Goal: Information Seeking & Learning: Learn about a topic

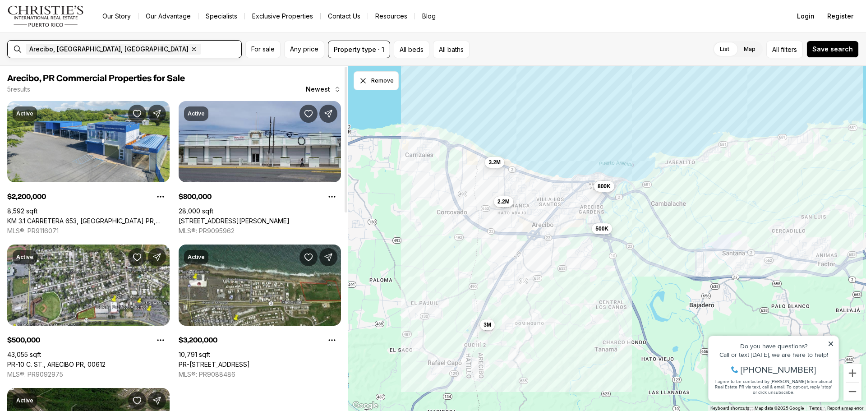
click at [203, 51] on input "text" at bounding box center [234, 49] width 63 height 11
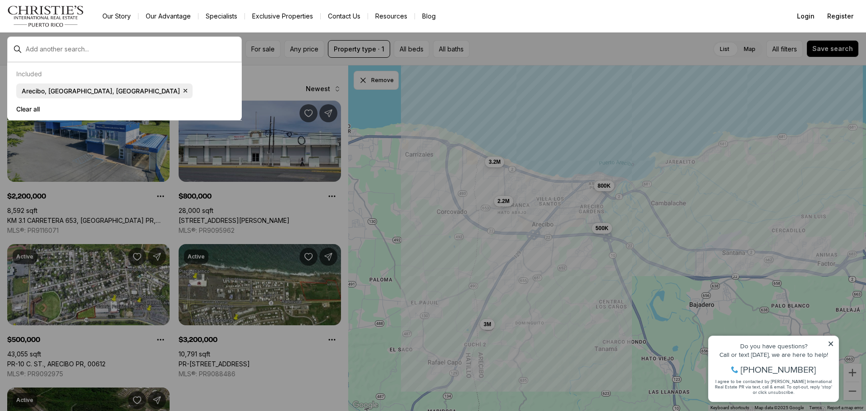
click at [182, 90] on icon "button" at bounding box center [185, 90] width 7 height 7
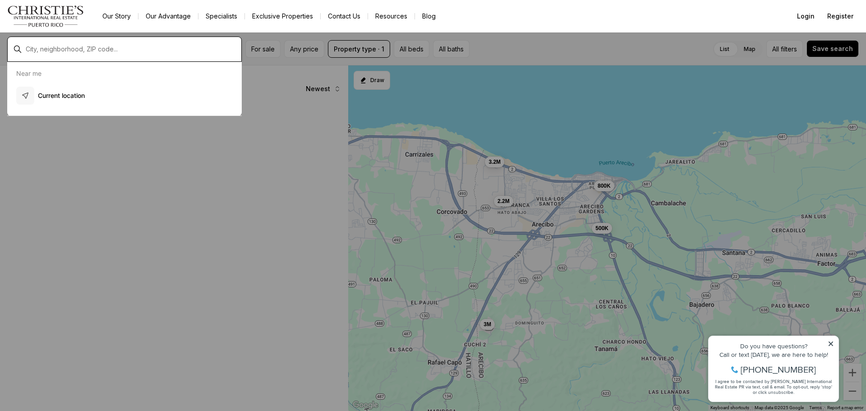
click at [74, 49] on input "text" at bounding box center [132, 49] width 212 height 7
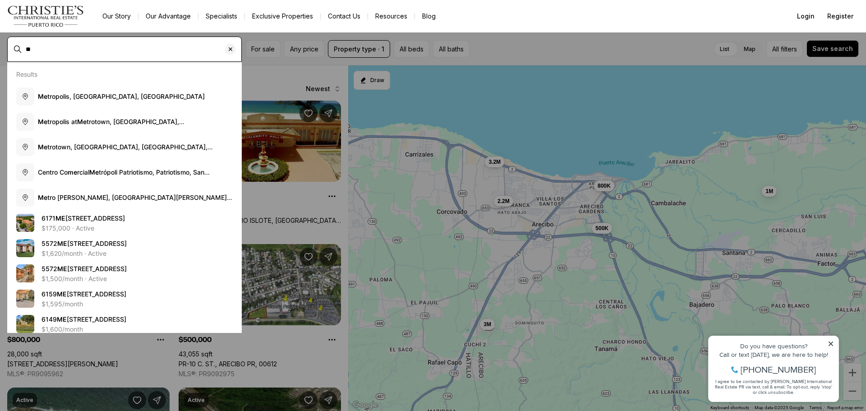
type input "*"
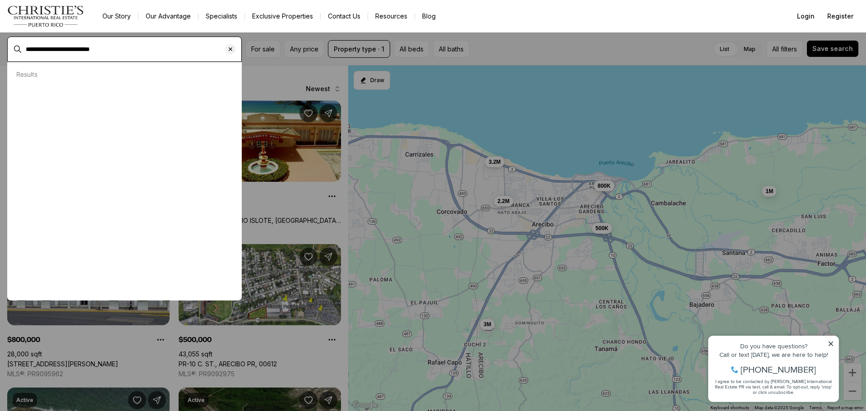
type input "**********"
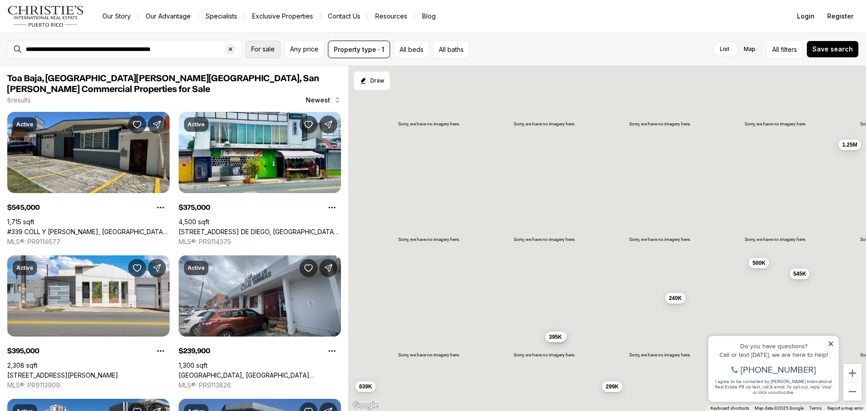
click at [264, 48] on span "For sale" at bounding box center [262, 49] width 23 height 7
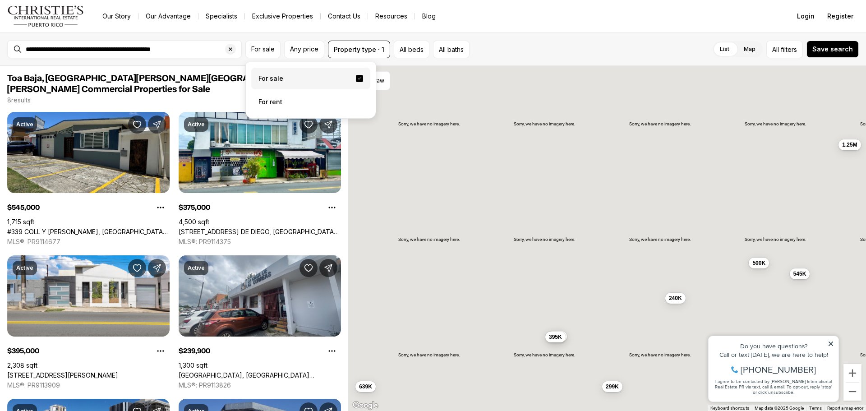
click at [280, 81] on label "For sale" at bounding box center [310, 79] width 119 height 22
click at [356, 81] on button "For sale" at bounding box center [359, 78] width 7 height 7
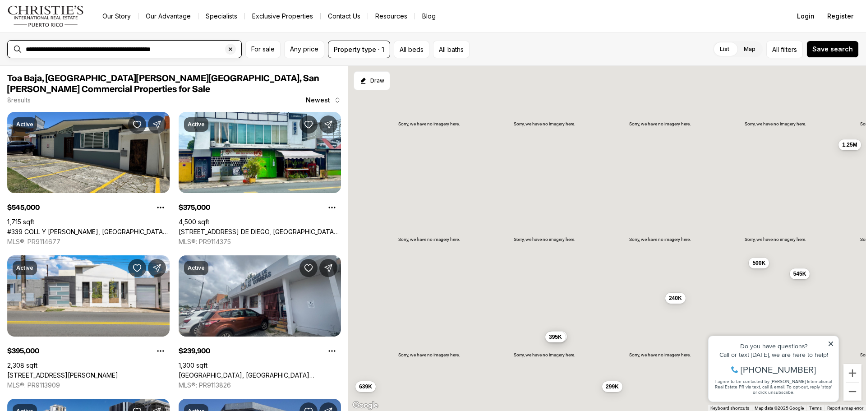
click at [208, 48] on input "**********" at bounding box center [132, 49] width 212 height 7
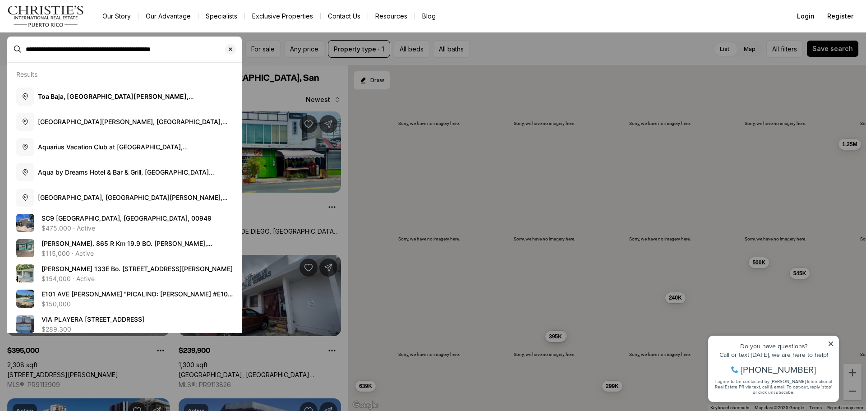
drag, startPoint x: 208, startPoint y: 48, endPoint x: 0, endPoint y: 51, distance: 208.0
click at [7, 51] on span "**********" at bounding box center [124, 49] width 235 height 17
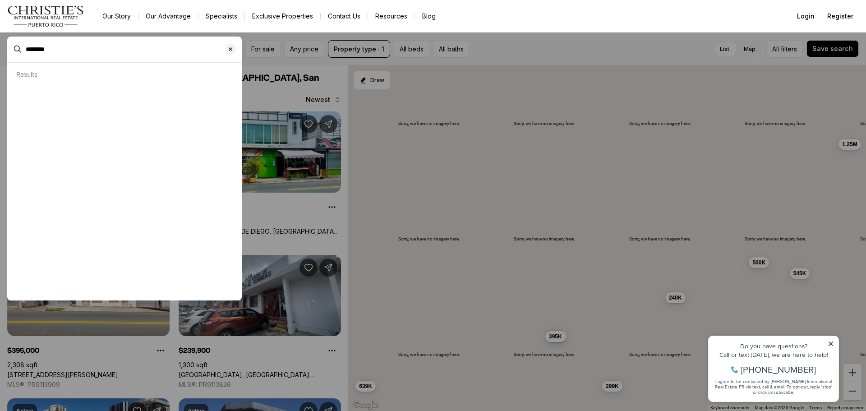
type input "********"
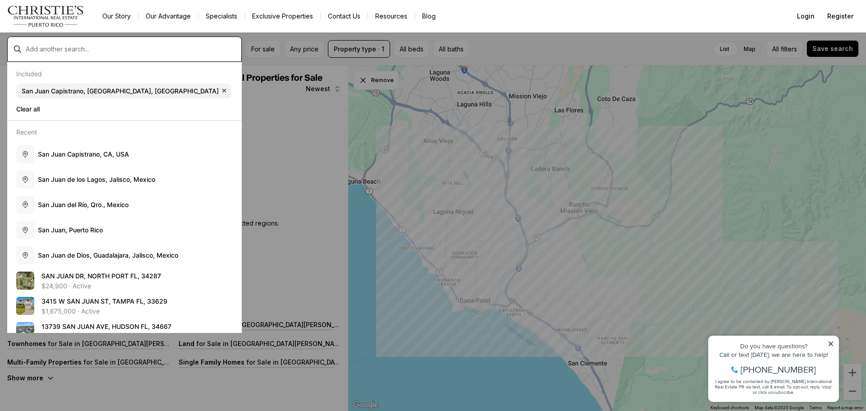
click at [92, 50] on input "text" at bounding box center [132, 49] width 212 height 7
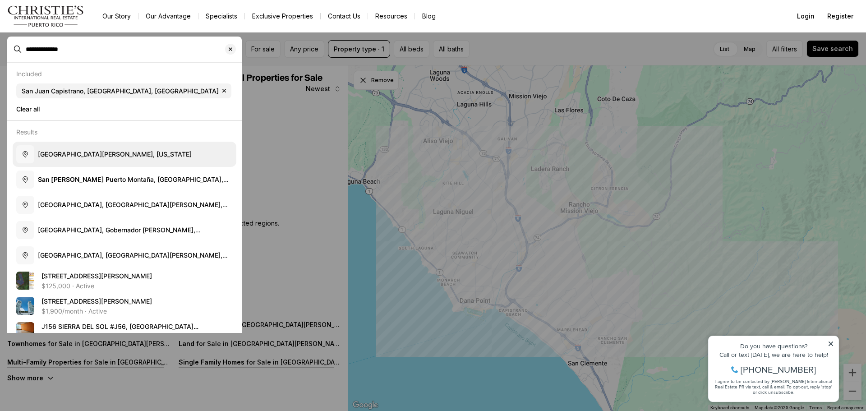
type input "**********"
click at [60, 148] on button "San Juan, Puerto Rico" at bounding box center [125, 154] width 224 height 25
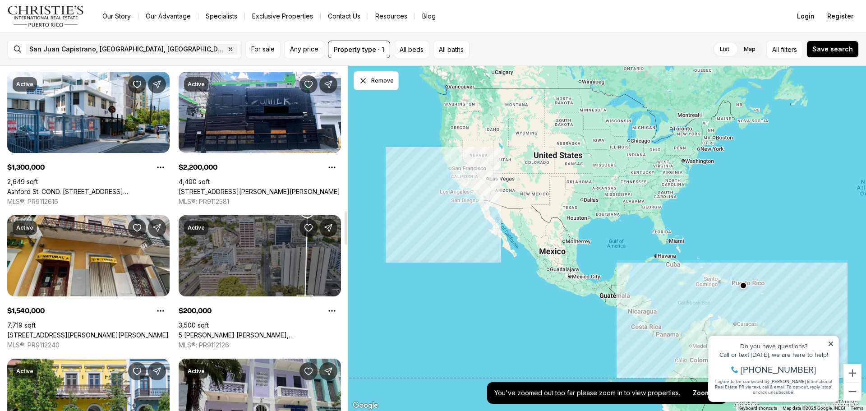
scroll to position [1489, 0]
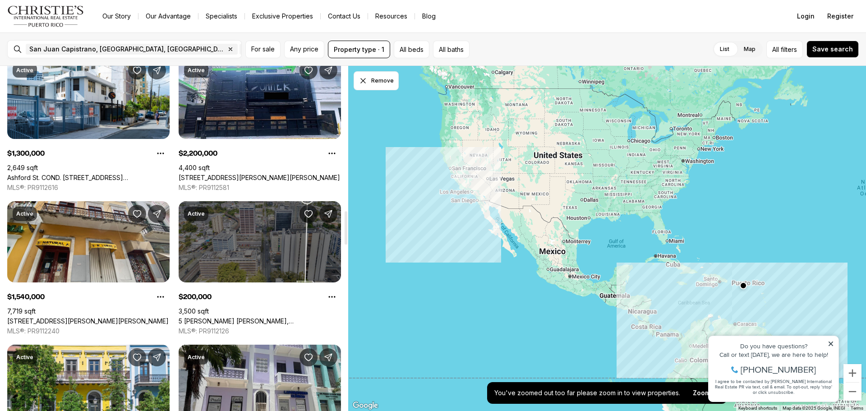
click at [254, 317] on link "5 SEGUNDO RUIZ BELVIS, SAN JUAN PR, 00917" at bounding box center [260, 321] width 162 height 8
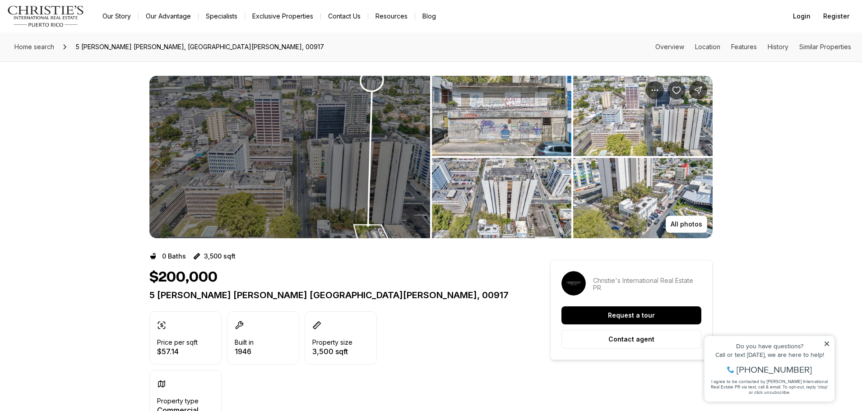
click at [350, 174] on img "View image gallery" at bounding box center [289, 157] width 281 height 162
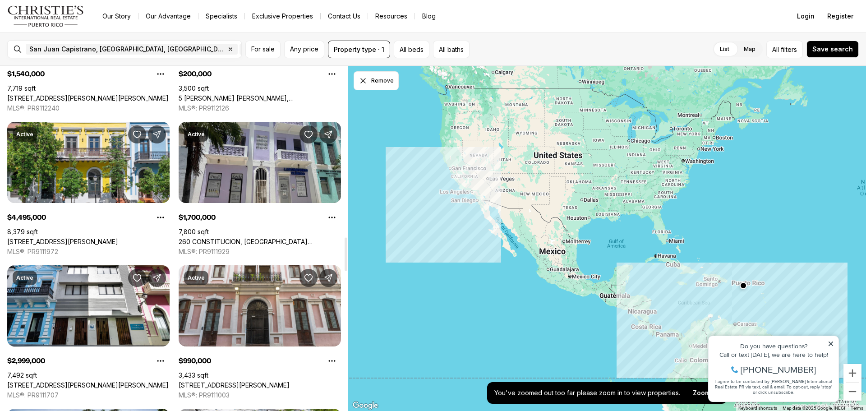
scroll to position [1759, 0]
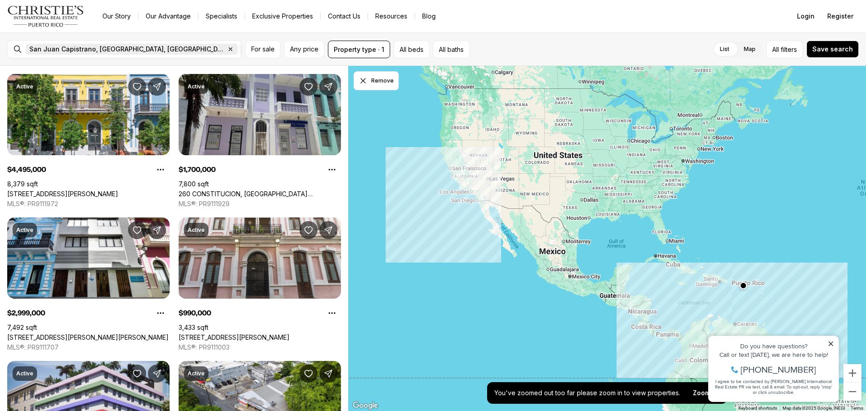
click at [229, 48] on icon "button" at bounding box center [230, 49] width 3 height 3
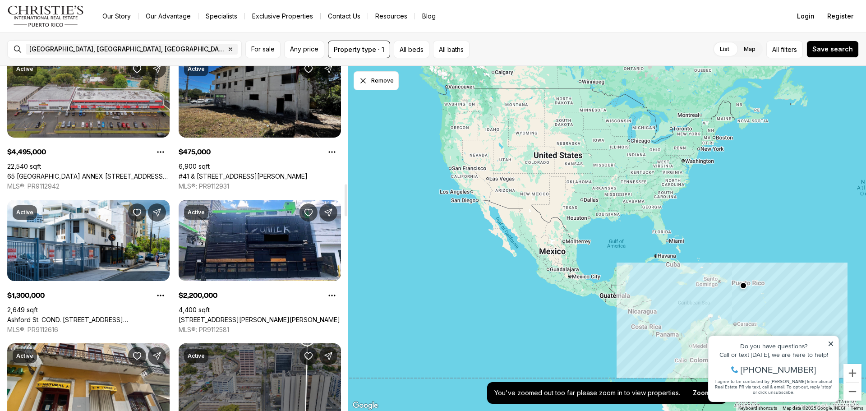
scroll to position [1263, 0]
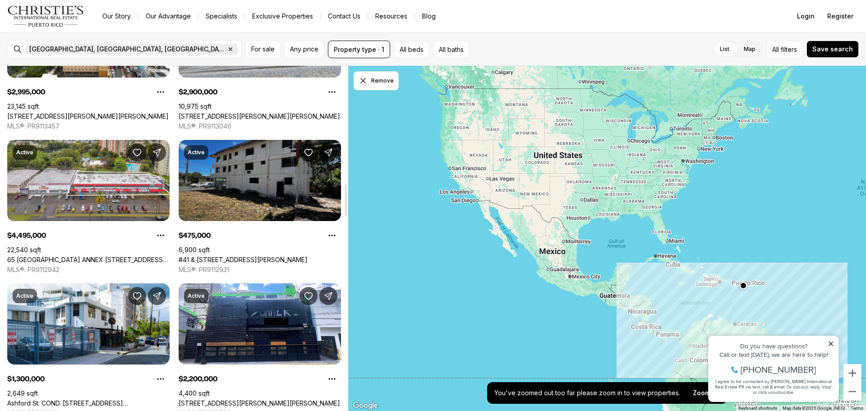
click at [227, 49] on icon "button" at bounding box center [230, 49] width 7 height 7
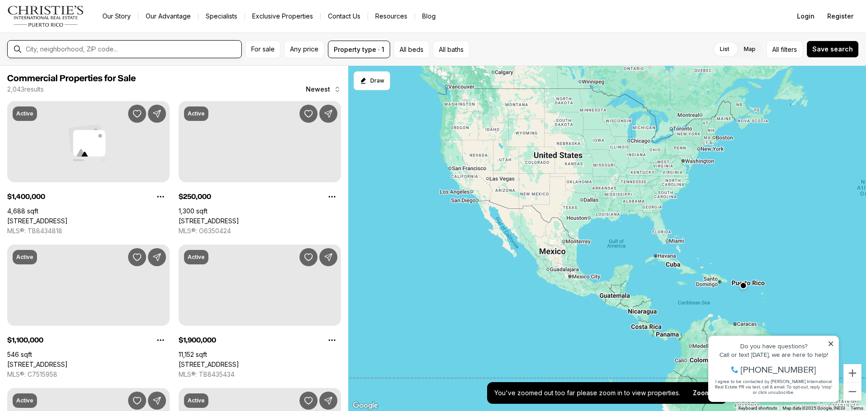
click at [84, 49] on input "text" at bounding box center [132, 49] width 212 height 7
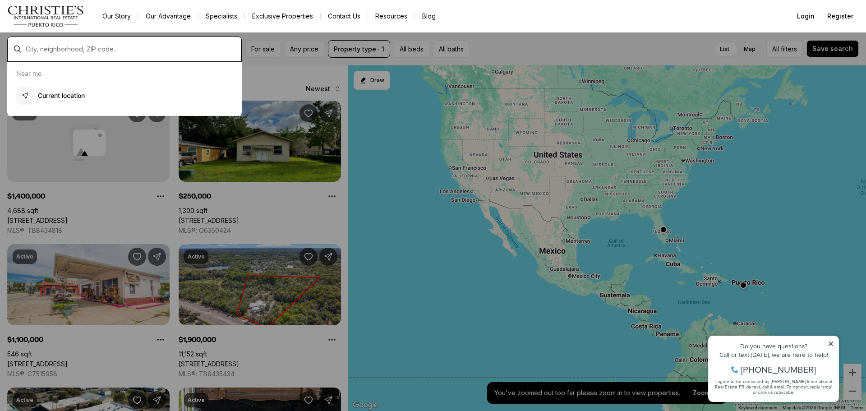
click at [72, 50] on input "text" at bounding box center [132, 49] width 212 height 7
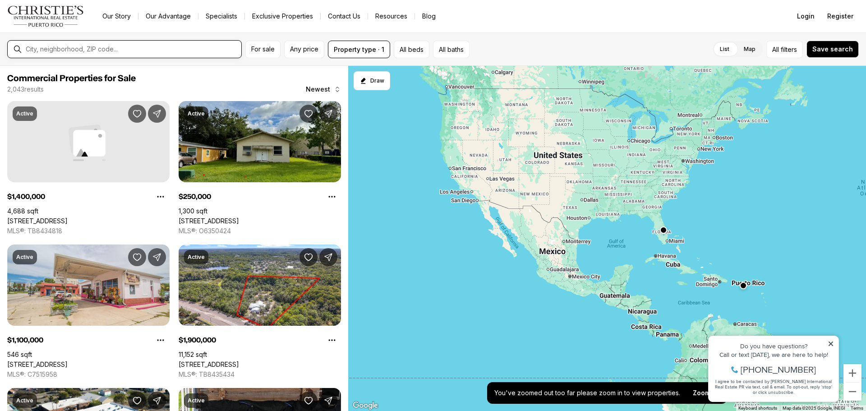
click at [116, 50] on input "text" at bounding box center [132, 49] width 212 height 7
click at [354, 48] on button "Property type · 1" at bounding box center [359, 50] width 62 height 18
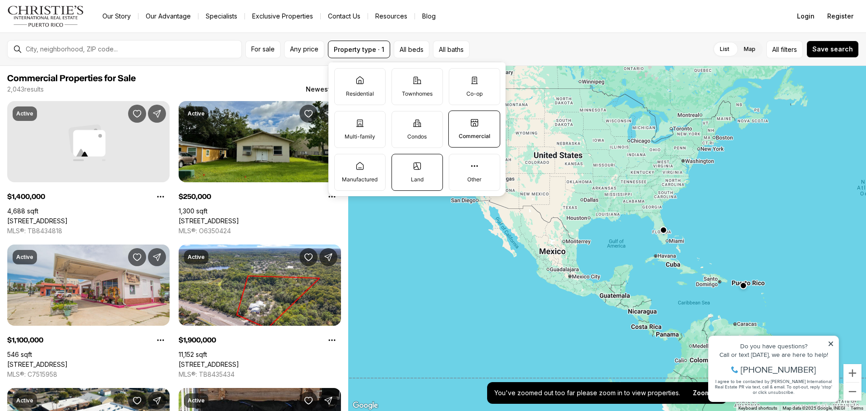
click at [411, 172] on label "Land" at bounding box center [417, 172] width 51 height 37
click at [401, 163] on button "Land" at bounding box center [396, 158] width 9 height 9
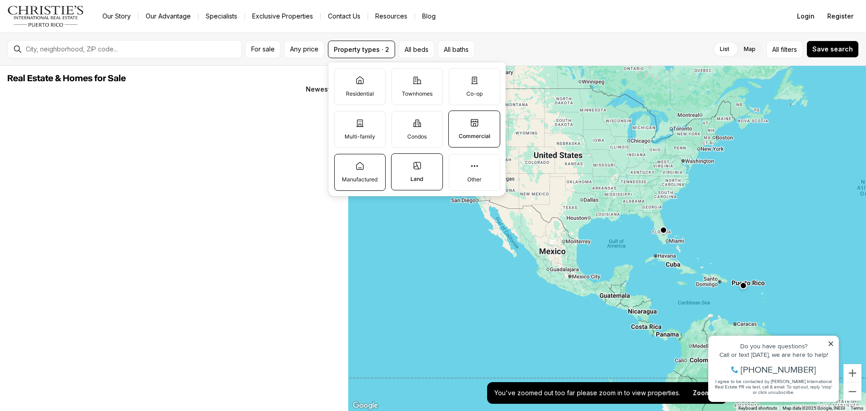
click at [351, 170] on label "Manufactured" at bounding box center [359, 172] width 51 height 37
click at [344, 163] on button "Manufactured" at bounding box center [339, 158] width 9 height 9
click at [479, 131] on label "Commercial" at bounding box center [474, 129] width 52 height 37
click at [458, 120] on button "Commercial" at bounding box center [453, 115] width 9 height 9
click at [467, 171] on label "Other" at bounding box center [474, 172] width 51 height 37
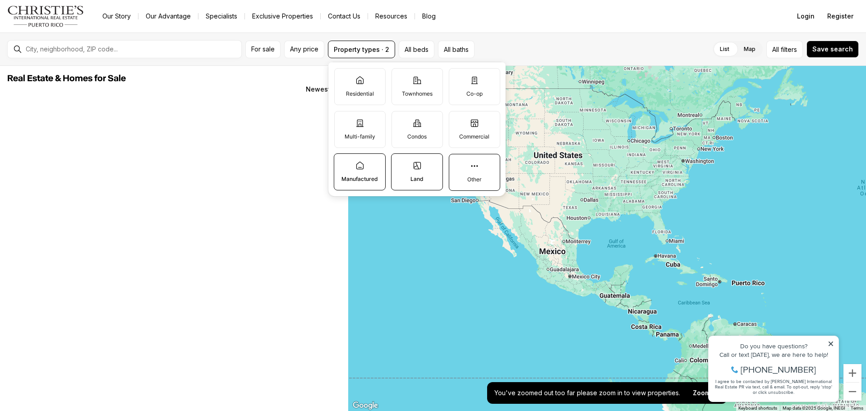
click at [458, 163] on button "Other" at bounding box center [453, 158] width 9 height 9
click at [94, 48] on input "text" at bounding box center [132, 49] width 212 height 7
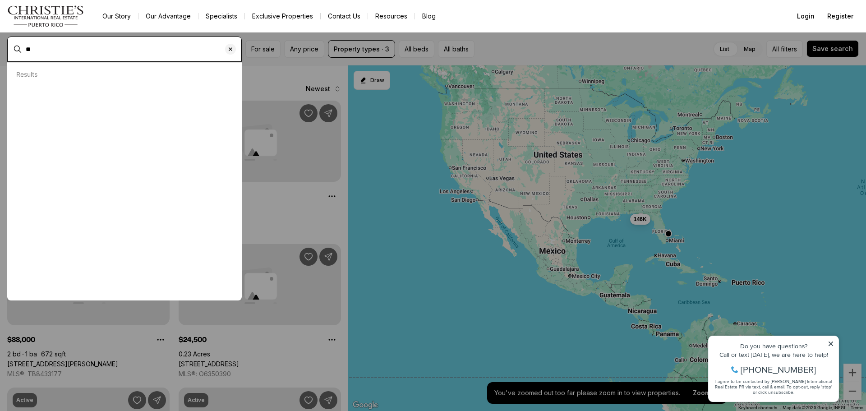
type input "*"
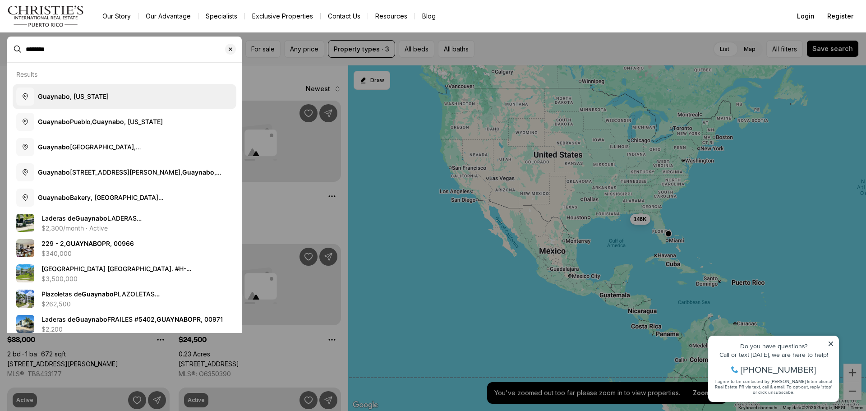
type input "********"
click at [92, 92] on span "Guaynabo , Puerto Rico" at bounding box center [73, 96] width 71 height 9
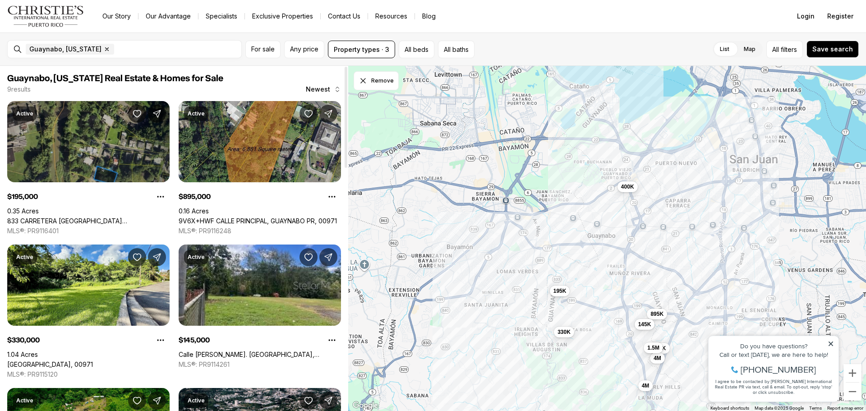
click at [99, 217] on link "833 CARRETERA SANTA ROSA 3 #KM 11.5, GUAYNABO PR, 00969" at bounding box center [88, 221] width 162 height 8
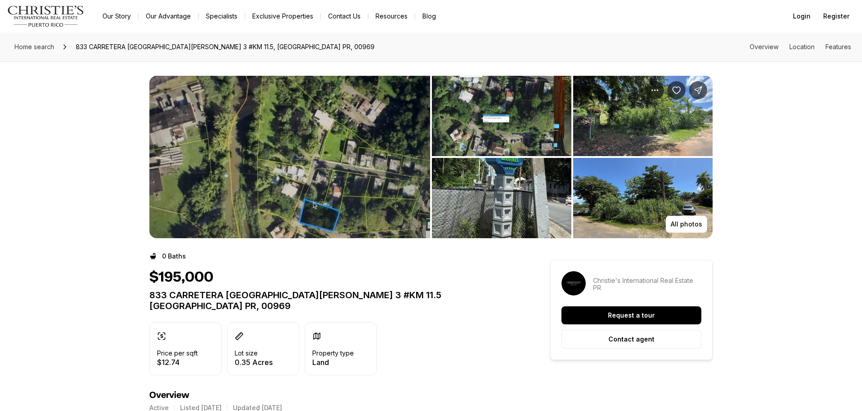
click at [274, 158] on img "View image gallery" at bounding box center [289, 157] width 281 height 162
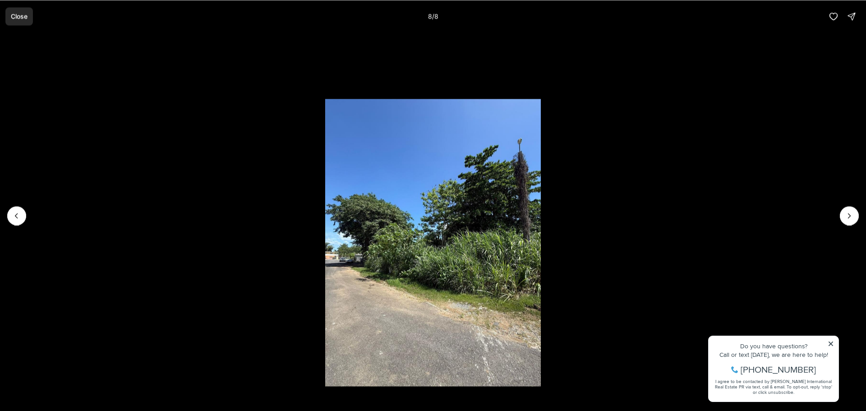
click at [26, 16] on p "Close" at bounding box center [19, 16] width 17 height 7
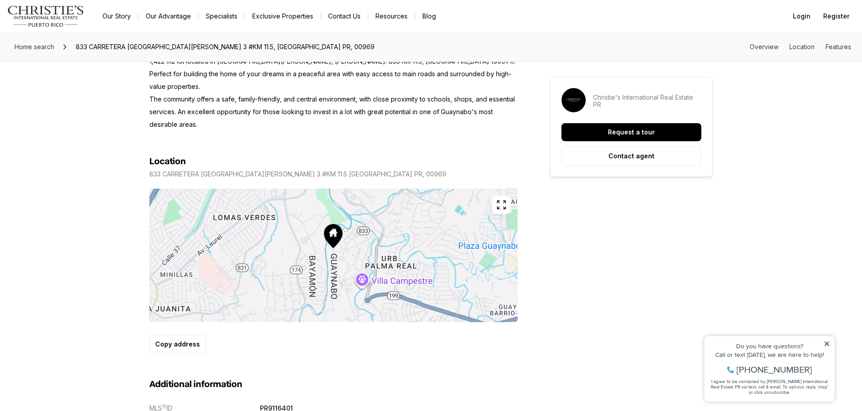
scroll to position [406, 0]
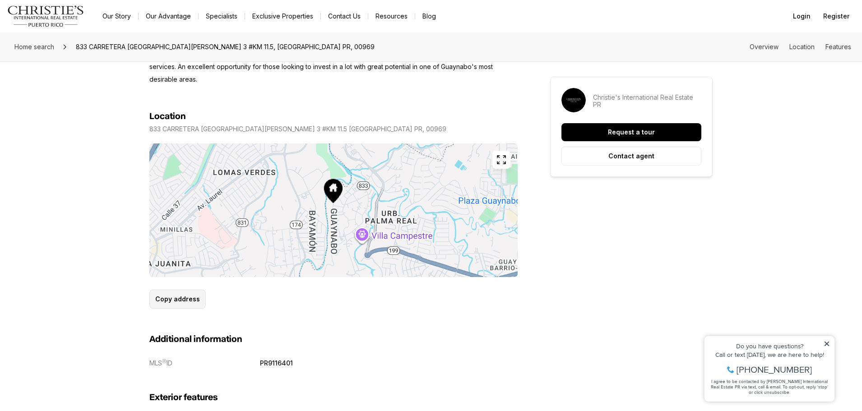
click at [170, 295] on p "Copy address" at bounding box center [177, 298] width 45 height 7
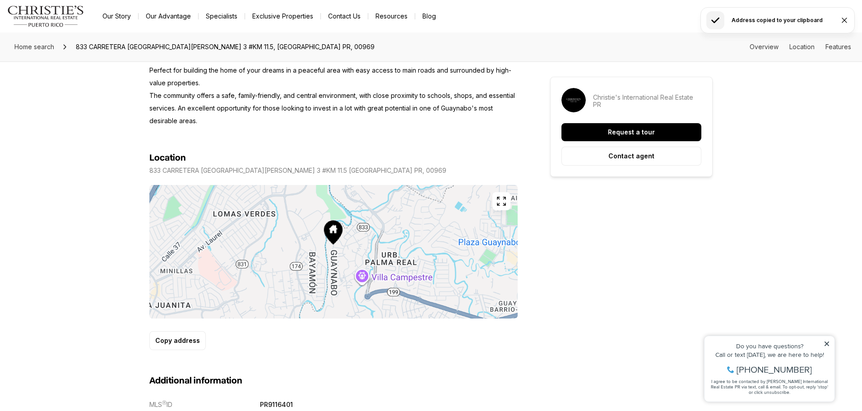
scroll to position [361, 0]
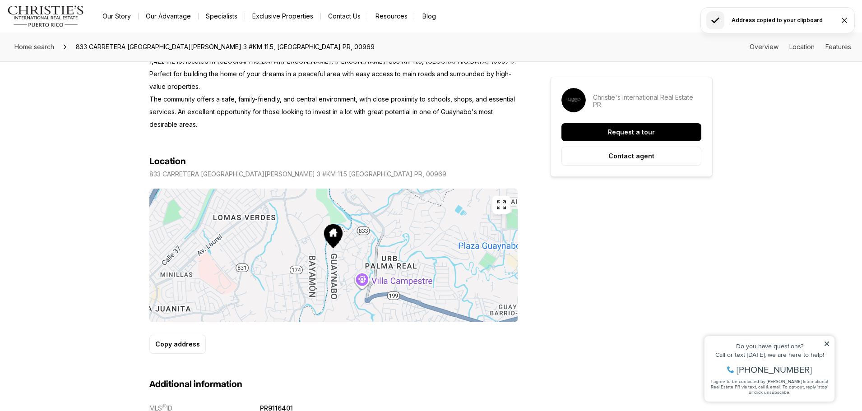
click at [503, 201] on icon "button" at bounding box center [501, 205] width 8 height 8
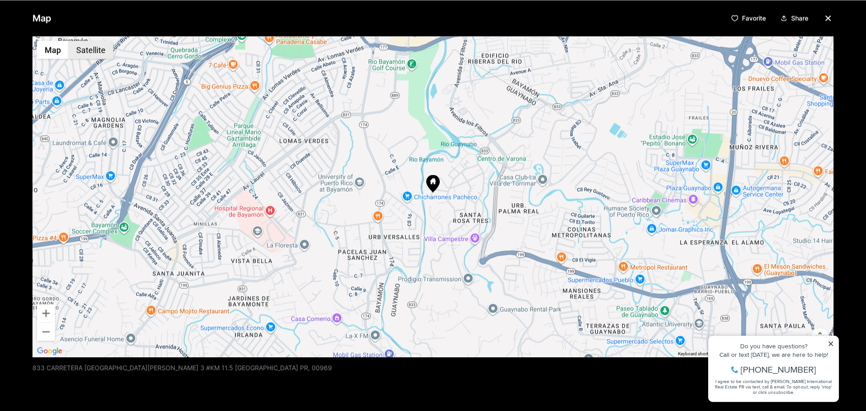
click at [103, 52] on button "Satellite" at bounding box center [91, 50] width 45 height 18
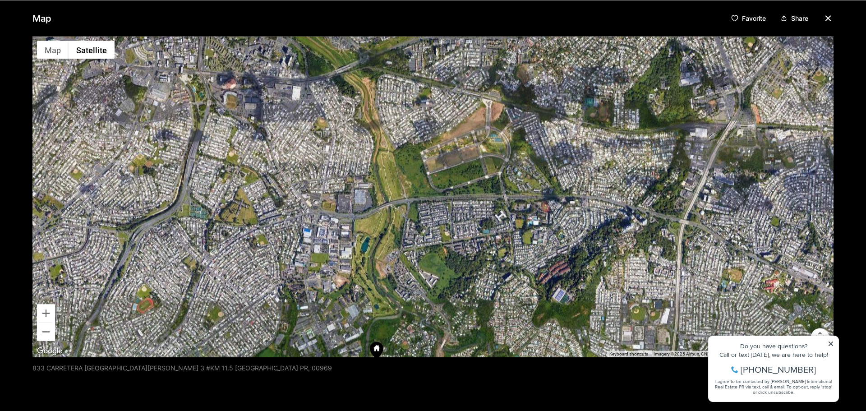
drag, startPoint x: 504, startPoint y: 150, endPoint x: 450, endPoint y: 288, distance: 148.7
click at [448, 311] on div at bounding box center [432, 196] width 801 height 321
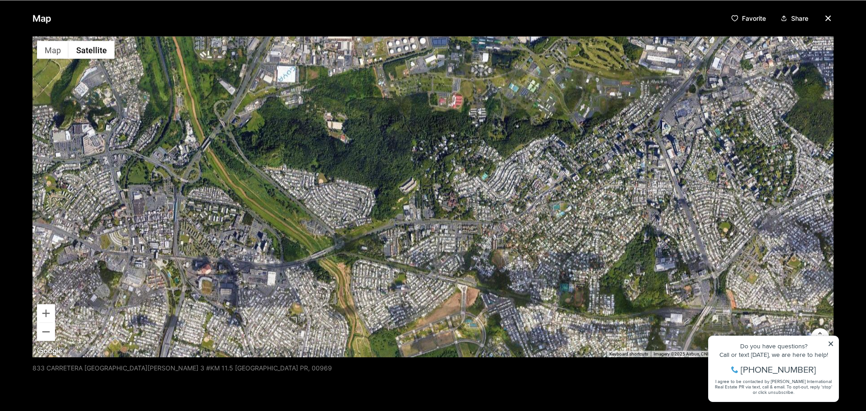
drag, startPoint x: 427, startPoint y: 120, endPoint x: 399, endPoint y: 331, distance: 213.4
click at [399, 331] on div at bounding box center [432, 196] width 801 height 321
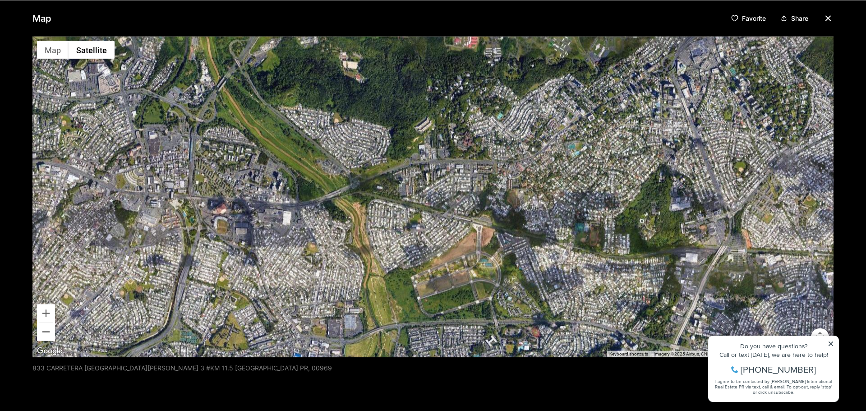
drag, startPoint x: 414, startPoint y: 161, endPoint x: 428, endPoint y: 112, distance: 50.6
click at [431, 88] on div at bounding box center [432, 196] width 801 height 321
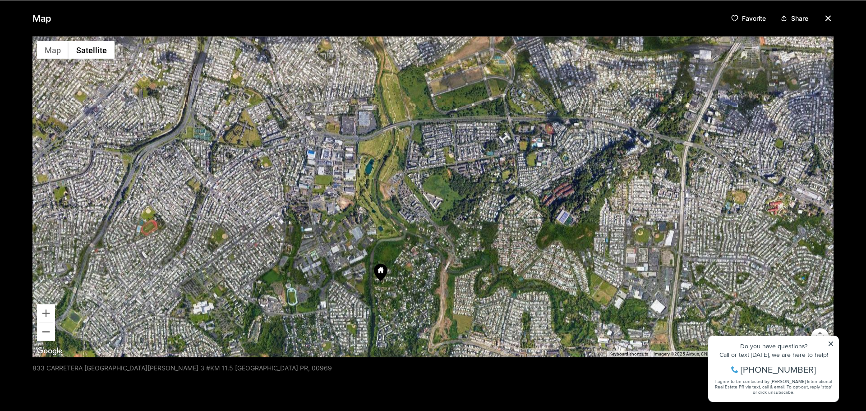
drag, startPoint x: 415, startPoint y: 236, endPoint x: 426, endPoint y: 51, distance: 185.8
click at [426, 51] on div at bounding box center [432, 196] width 801 height 321
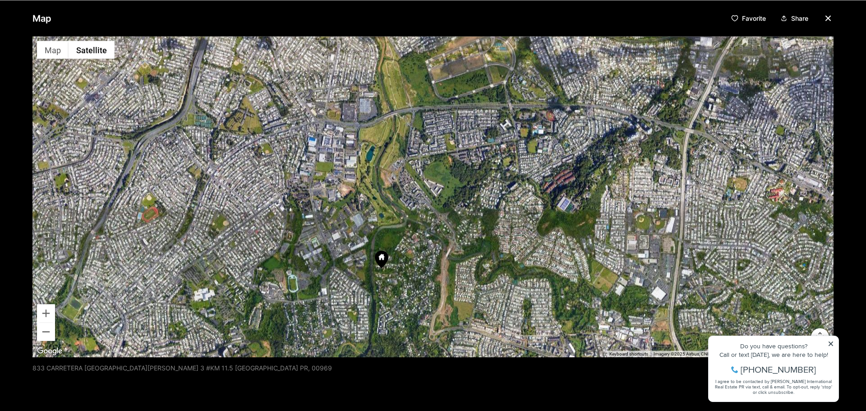
drag, startPoint x: 439, startPoint y: 256, endPoint x: 442, endPoint y: 232, distance: 23.7
click at [442, 232] on div at bounding box center [432, 196] width 801 height 321
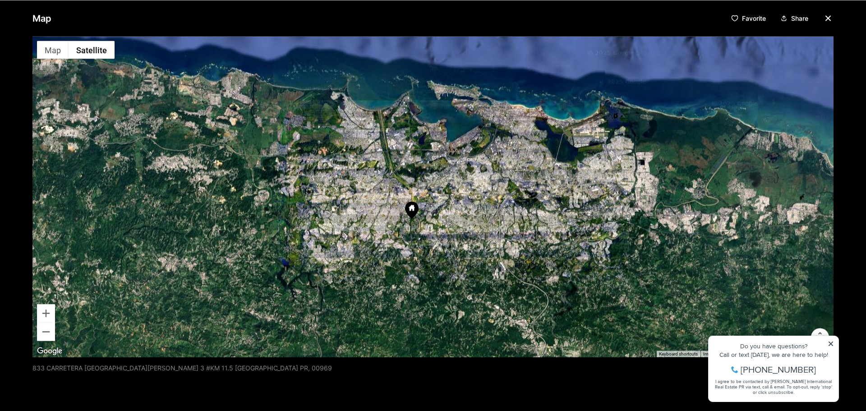
click at [824, 16] on icon "button" at bounding box center [828, 18] width 11 height 11
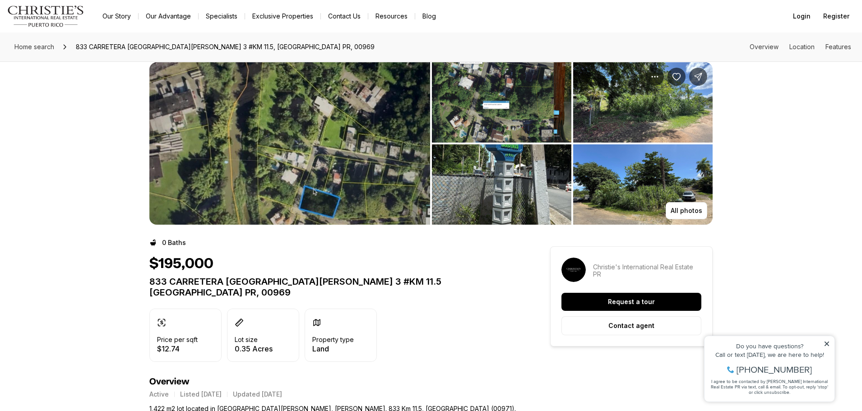
scroll to position [0, 0]
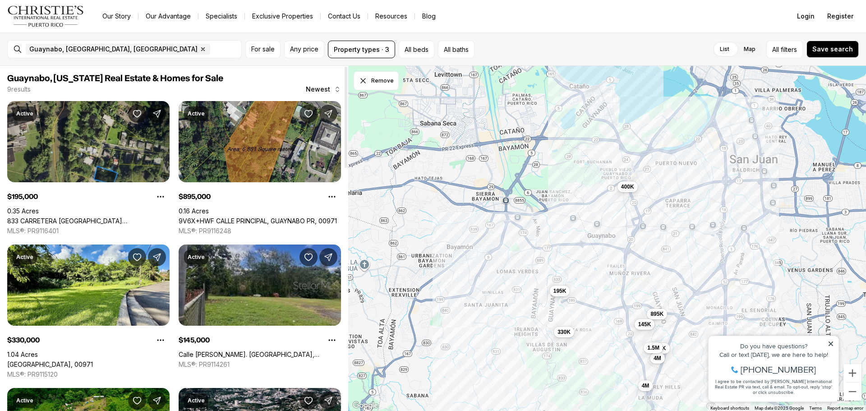
click at [257, 351] on link "Calle [PERSON_NAME]. [GEOGRAPHIC_DATA], [GEOGRAPHIC_DATA] PR, 00969" at bounding box center [260, 355] width 162 height 8
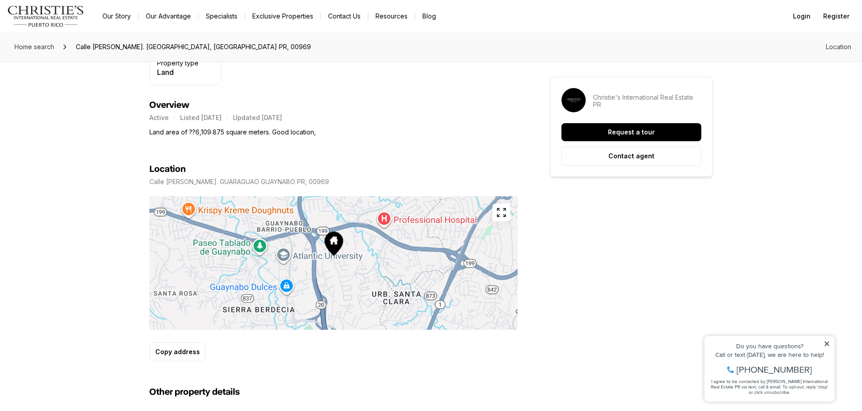
scroll to position [316, 0]
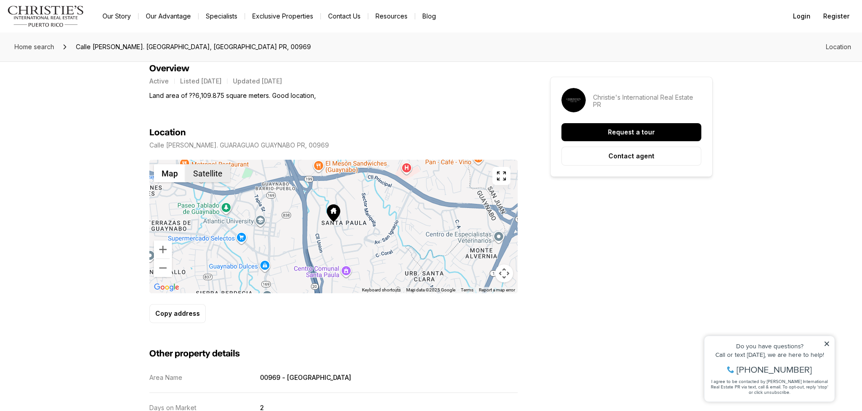
click at [211, 173] on button "Satellite" at bounding box center [207, 173] width 45 height 18
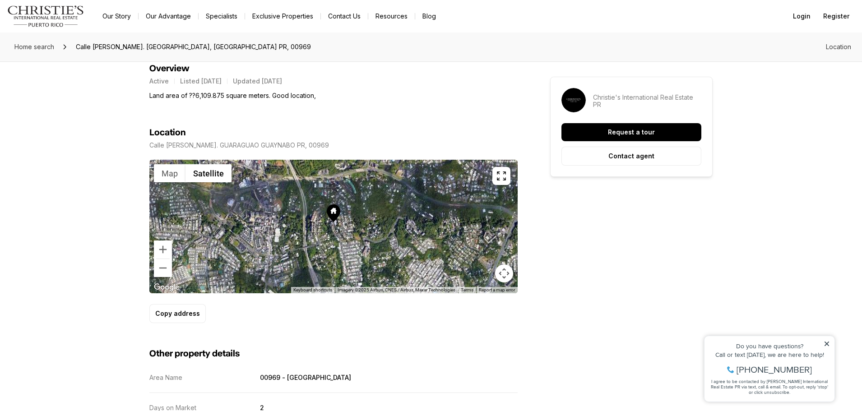
click at [506, 270] on button "Map camera controls" at bounding box center [504, 273] width 18 height 18
click at [503, 178] on icon "button" at bounding box center [501, 176] width 8 height 8
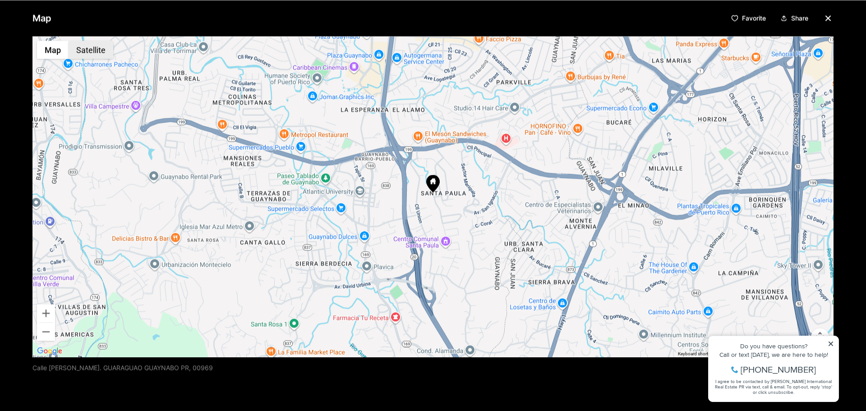
click at [101, 54] on button "Satellite" at bounding box center [91, 50] width 45 height 18
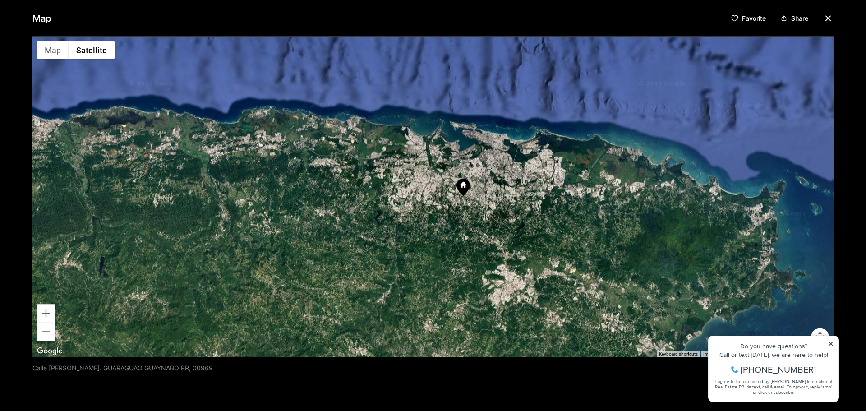
click at [825, 16] on icon "button" at bounding box center [828, 18] width 11 height 11
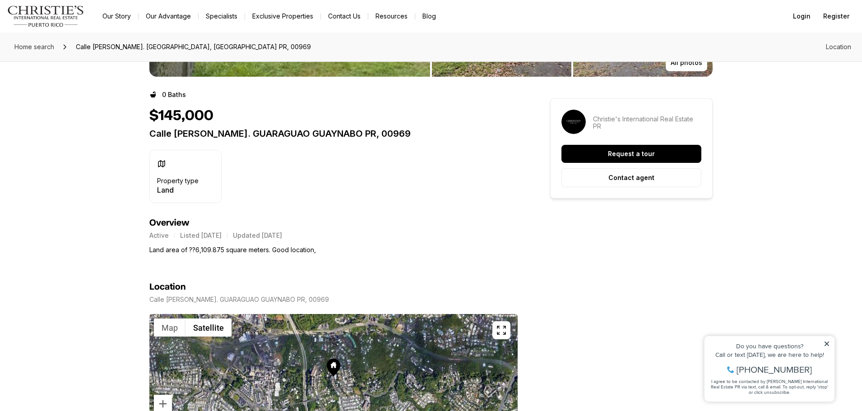
scroll to position [0, 0]
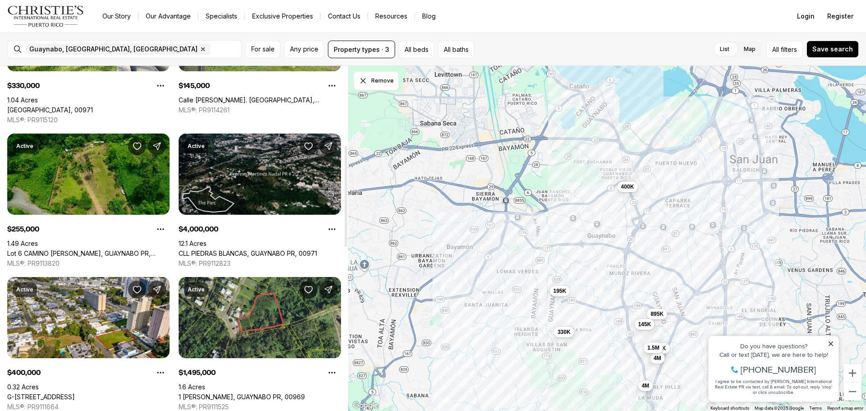
scroll to position [271, 0]
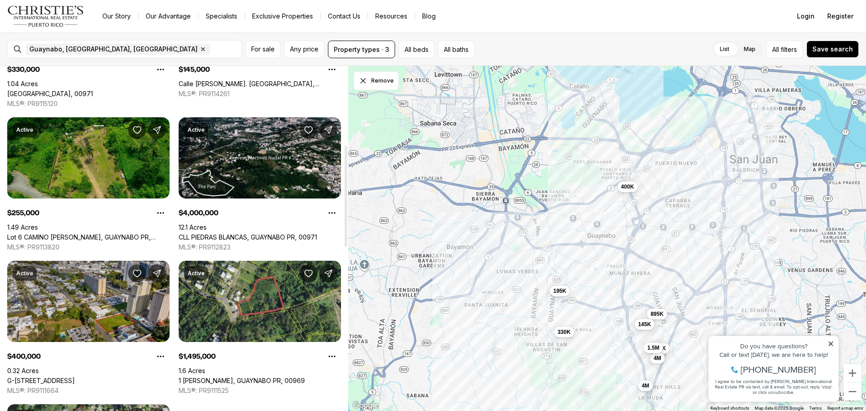
click at [75, 377] on link "G-[STREET_ADDRESS]" at bounding box center [41, 381] width 68 height 8
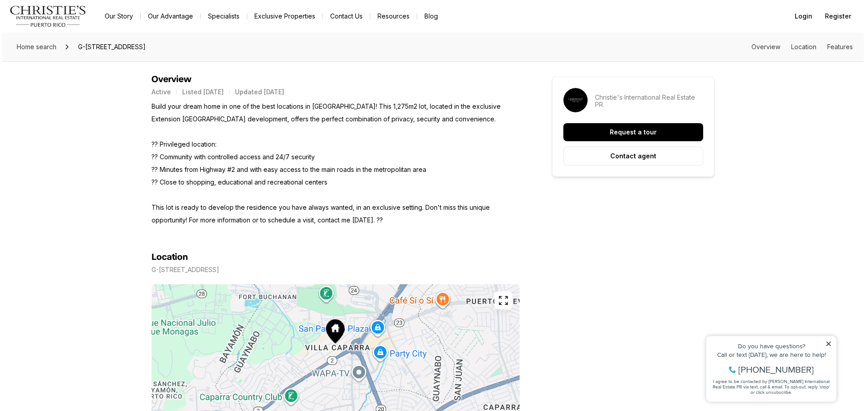
scroll to position [361, 0]
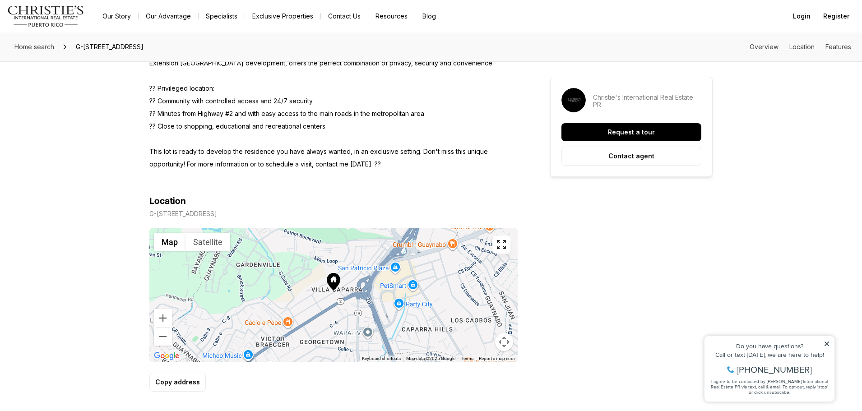
click at [506, 248] on icon "button" at bounding box center [501, 244] width 11 height 11
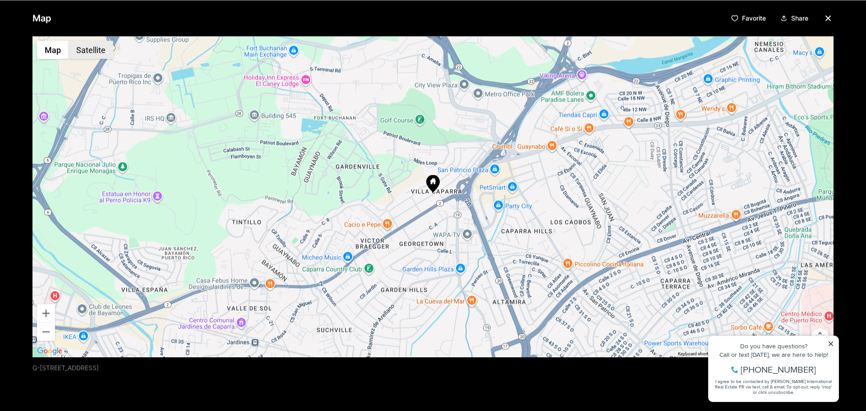
click at [86, 44] on button "Satellite" at bounding box center [91, 50] width 45 height 18
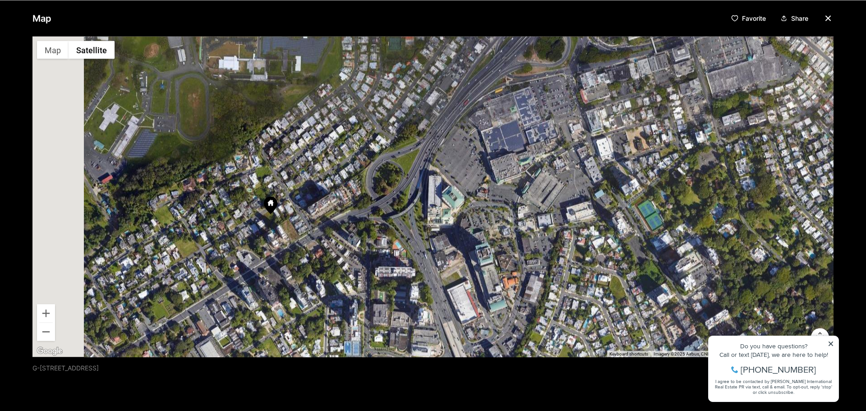
drag, startPoint x: 286, startPoint y: 247, endPoint x: 377, endPoint y: 215, distance: 96.6
click at [377, 215] on div at bounding box center [432, 196] width 801 height 321
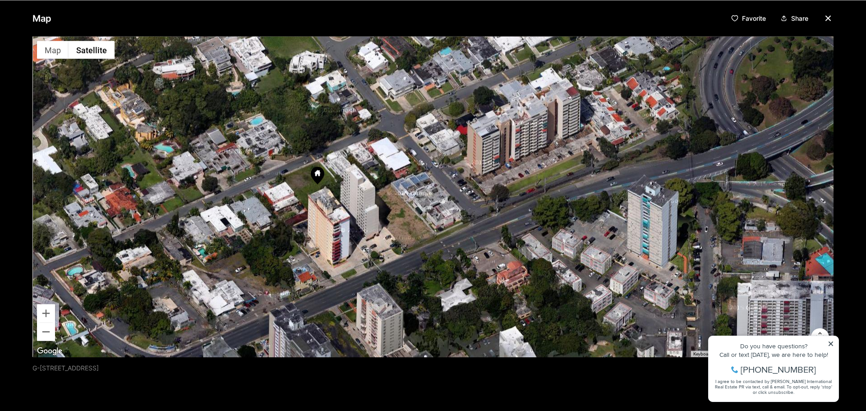
drag, startPoint x: 269, startPoint y: 211, endPoint x: 340, endPoint y: 205, distance: 70.6
click at [340, 205] on div at bounding box center [432, 196] width 801 height 321
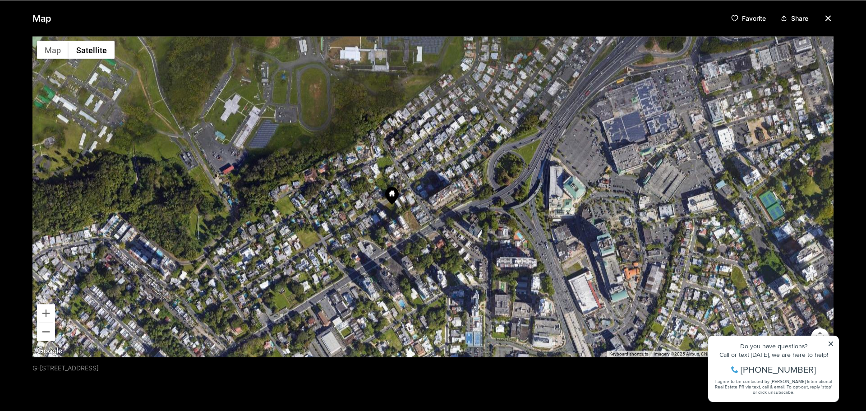
drag, startPoint x: 556, startPoint y: 175, endPoint x: 522, endPoint y: 184, distance: 34.4
click at [522, 184] on div at bounding box center [432, 196] width 801 height 321
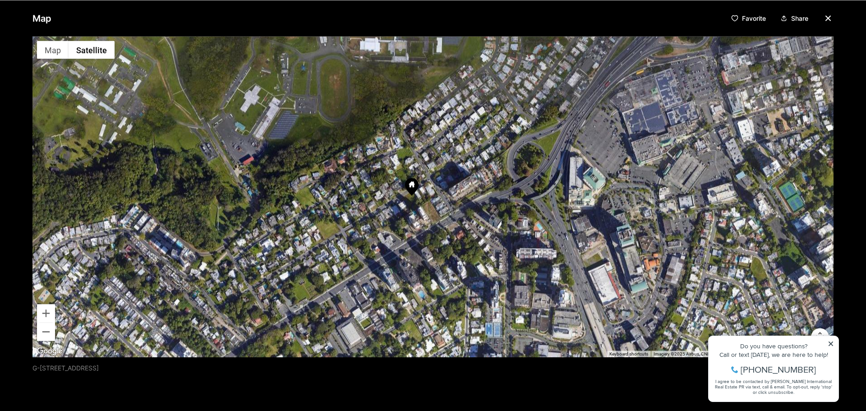
drag, startPoint x: 452, startPoint y: 214, endPoint x: 473, endPoint y: 204, distance: 23.4
click at [473, 204] on div at bounding box center [432, 196] width 801 height 321
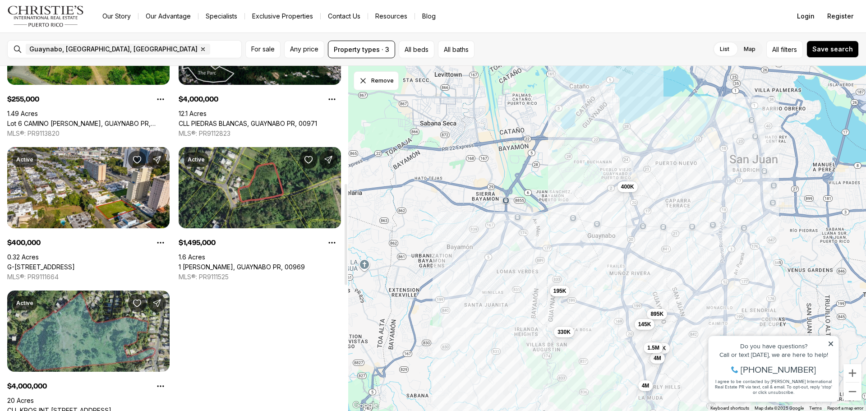
scroll to position [406, 0]
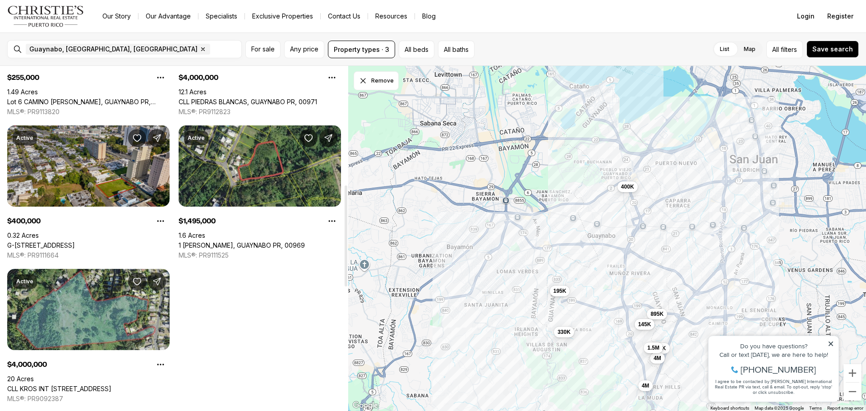
click at [75, 241] on link "G-[STREET_ADDRESS]" at bounding box center [41, 245] width 68 height 8
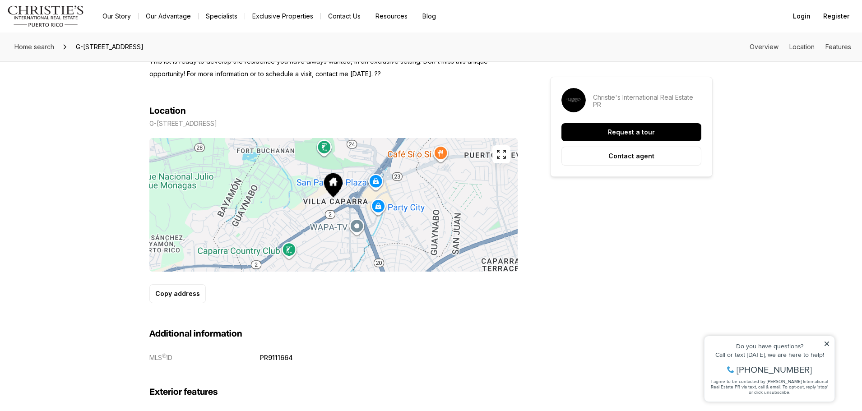
scroll to position [496, 0]
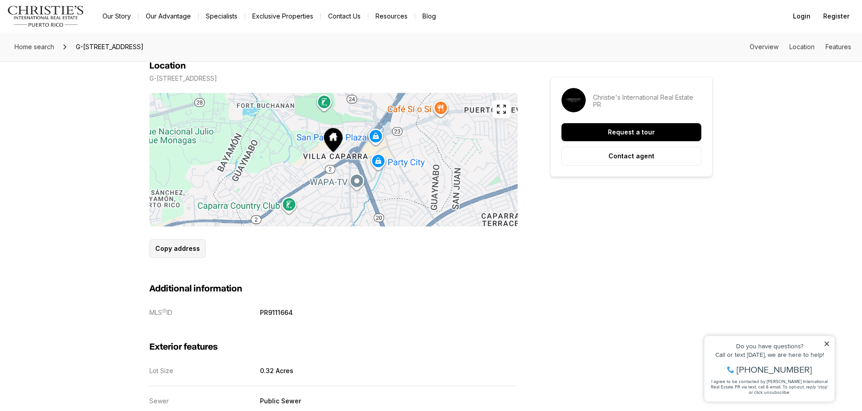
click at [183, 249] on p "Copy address" at bounding box center [177, 248] width 45 height 7
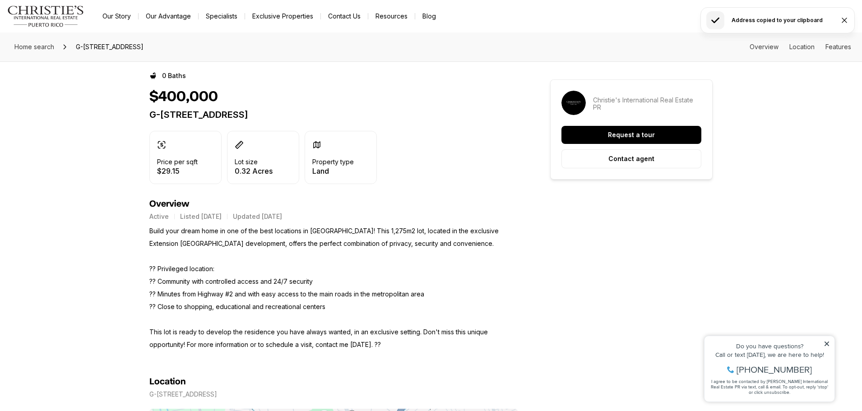
scroll to position [0, 0]
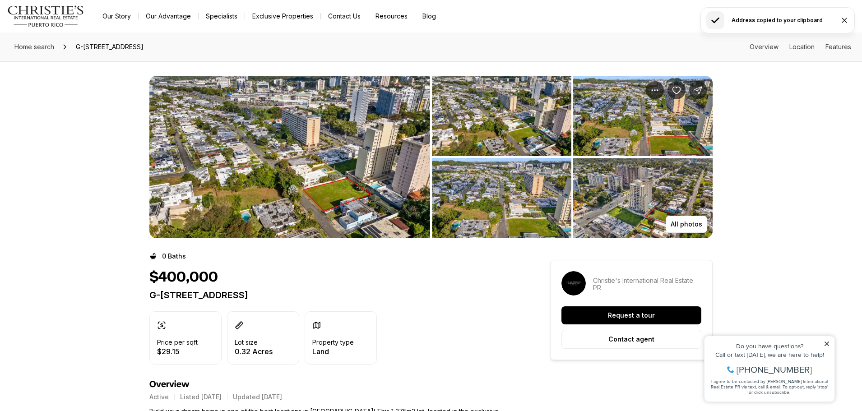
click at [341, 182] on img "View image gallery" at bounding box center [289, 157] width 281 height 162
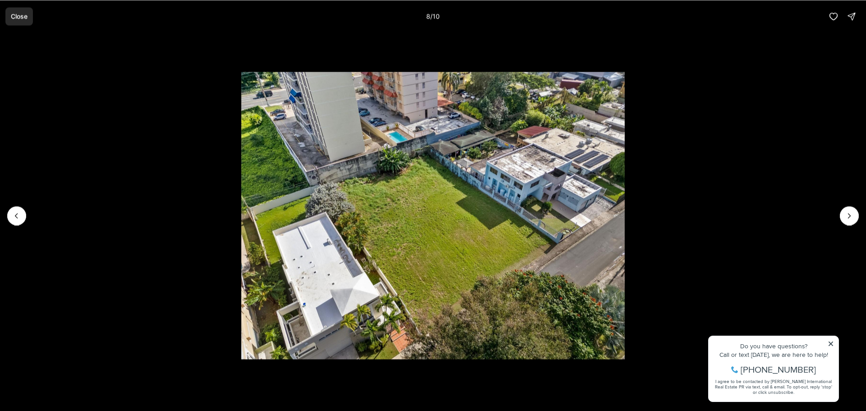
click at [29, 17] on button "Close" at bounding box center [19, 16] width 28 height 18
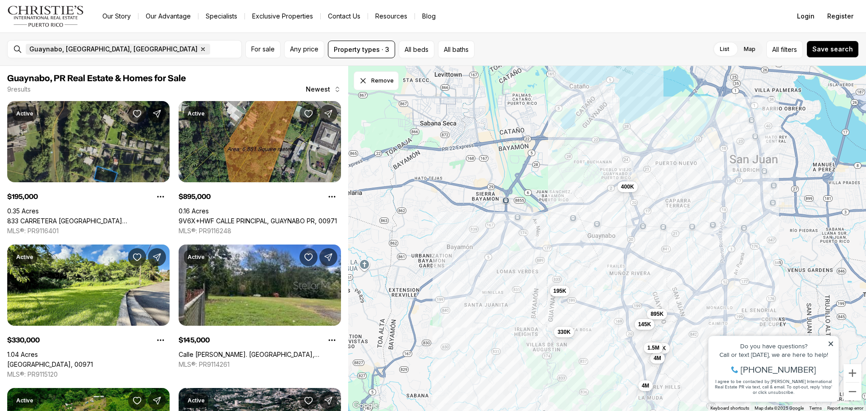
click at [199, 50] on icon "button" at bounding box center [202, 49] width 7 height 7
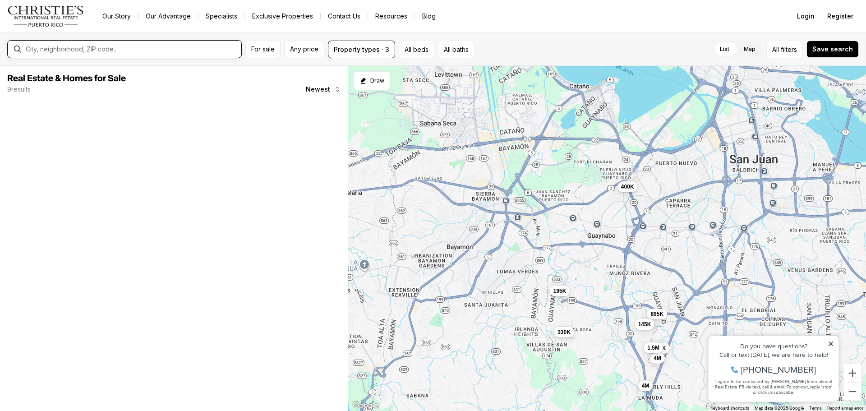
click at [88, 49] on input "text" at bounding box center [132, 49] width 212 height 7
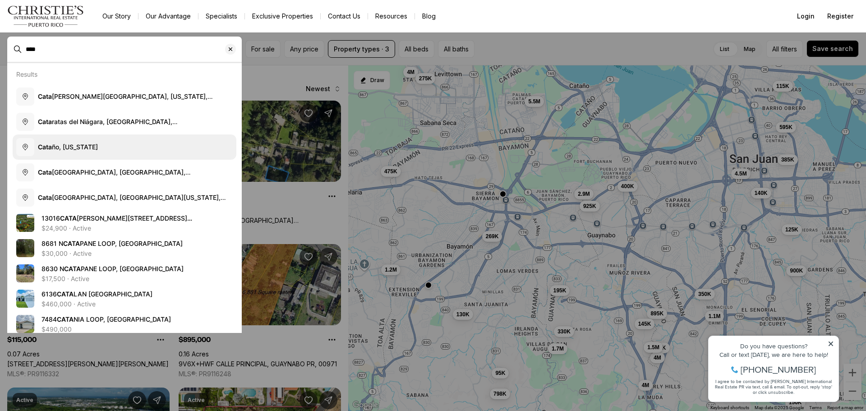
type input "****"
click at [76, 141] on button "Cata ño, Puerto Rico" at bounding box center [125, 146] width 224 height 25
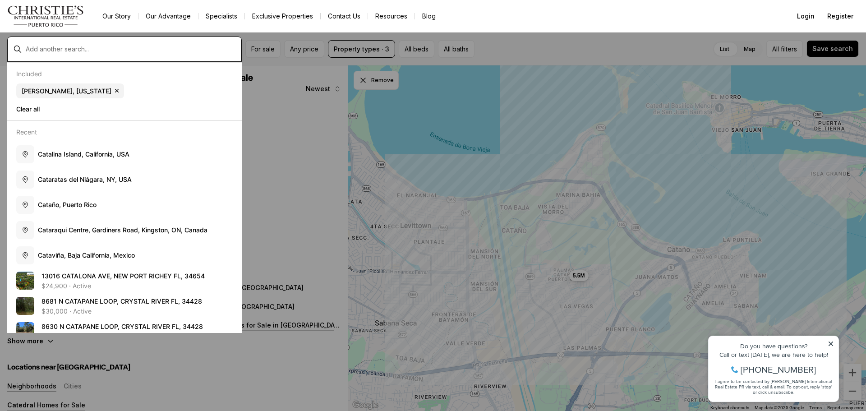
click at [208, 46] on input "text" at bounding box center [132, 49] width 212 height 7
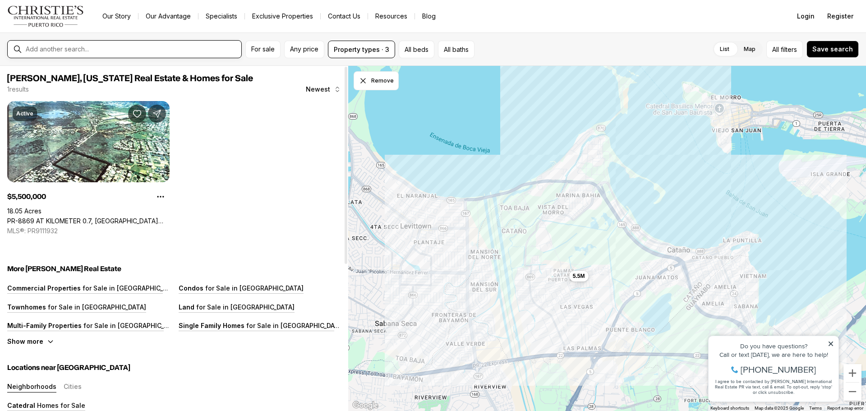
click at [84, 48] on input "text" at bounding box center [132, 49] width 212 height 7
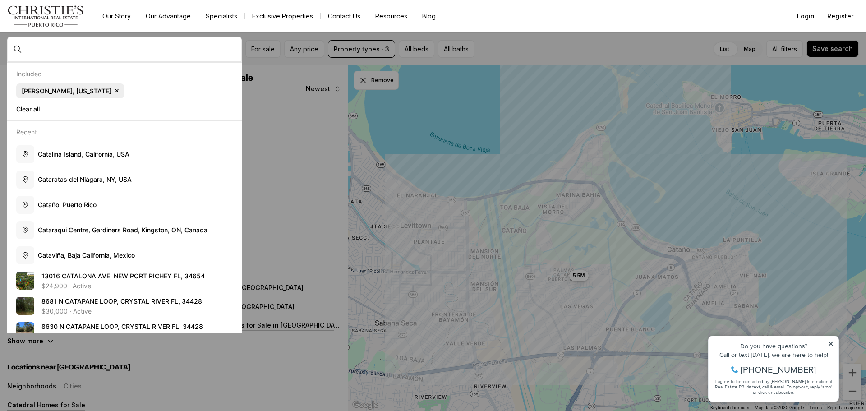
click at [45, 91] on span "Cataño, Puerto Rico" at bounding box center [67, 91] width 90 height 8
click at [59, 52] on input "text" at bounding box center [132, 49] width 212 height 7
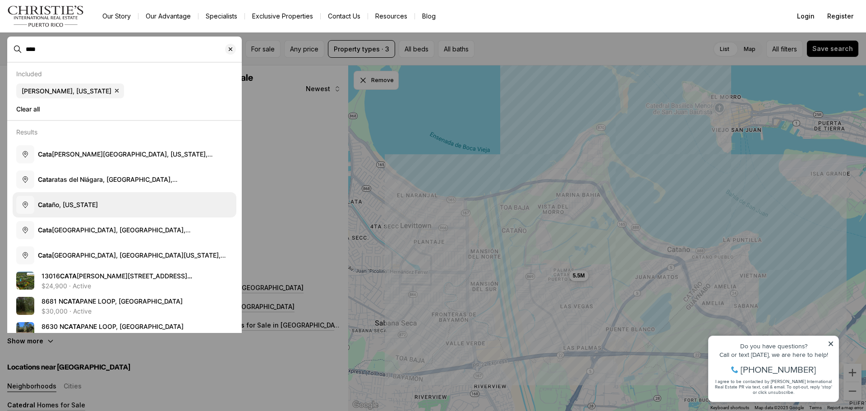
type input "****"
click at [70, 205] on span "Cata ño, Puerto Rico" at bounding box center [68, 205] width 60 height 8
click at [48, 208] on b "Cata" at bounding box center [45, 205] width 14 height 8
click at [49, 205] on b "Cata" at bounding box center [45, 205] width 14 height 8
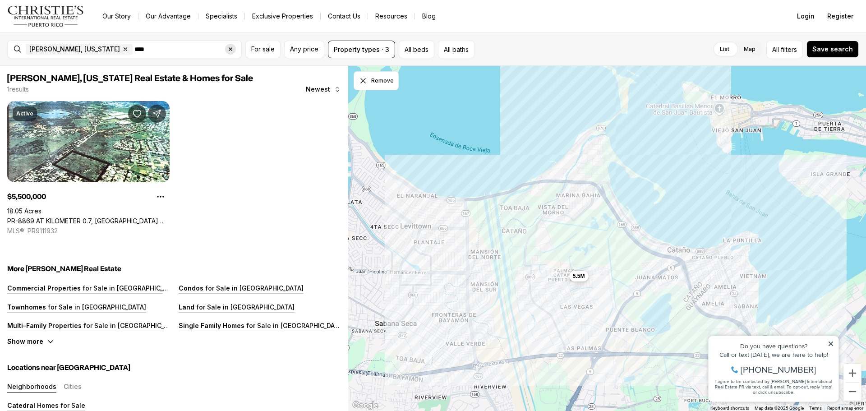
click at [229, 48] on icon "Clear search input" at bounding box center [230, 49] width 7 height 7
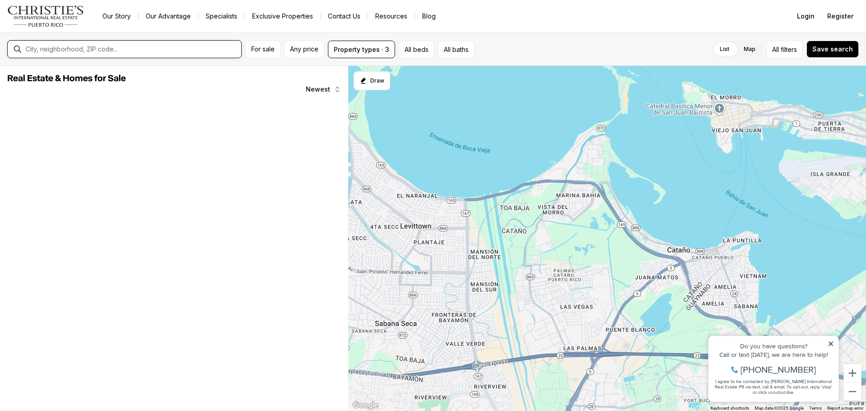
click at [97, 49] on input "text" at bounding box center [132, 49] width 212 height 7
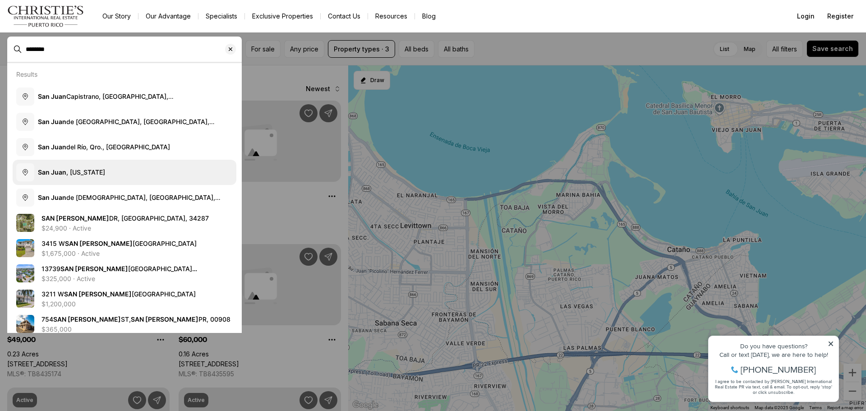
type input "********"
click at [91, 170] on span "San Juan , Puerto Rico" at bounding box center [71, 172] width 67 height 8
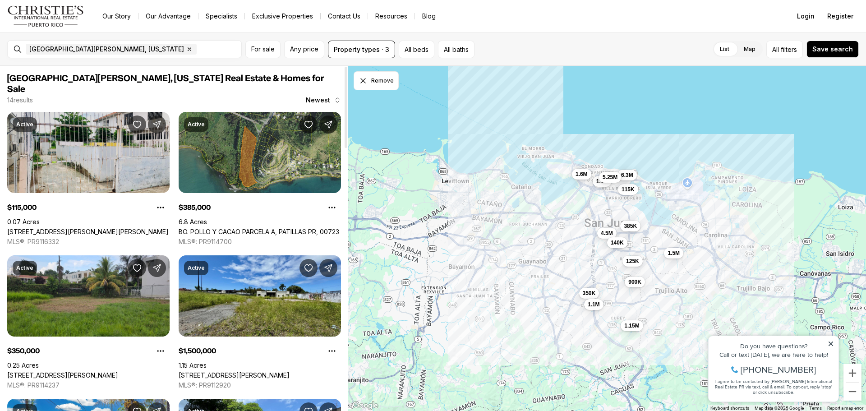
click at [87, 228] on link "225 RUÍZ BELVIS, SAN JUAN PR, 00912" at bounding box center [88, 232] width 162 height 8
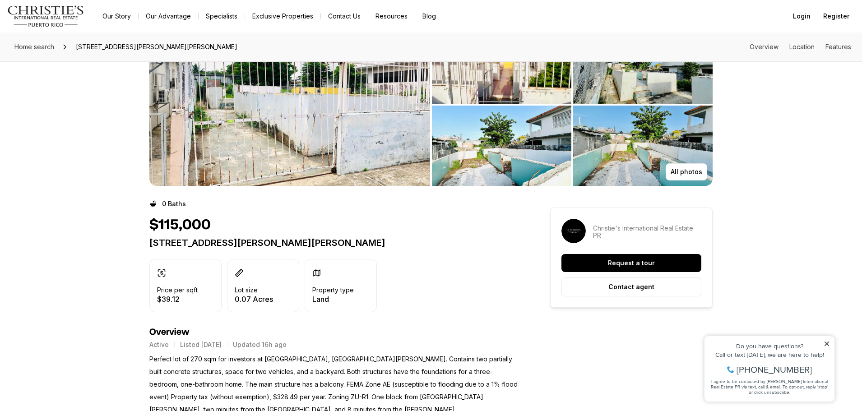
scroll to position [45, 0]
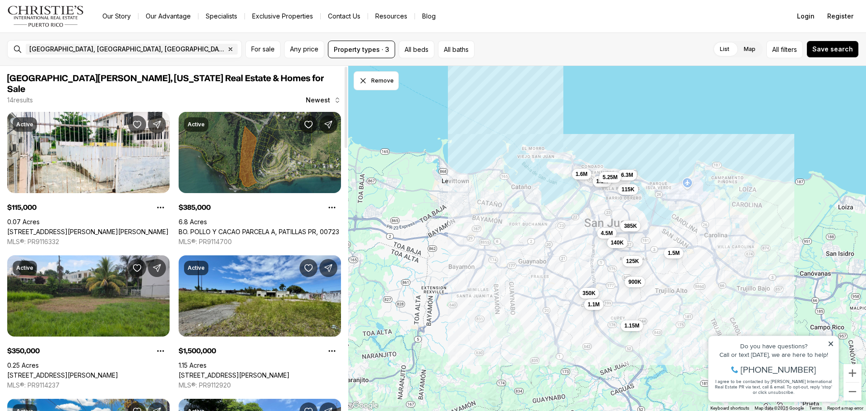
click at [261, 228] on link "BO. POLLO Y CACAO PARCELA A, PATILLAS PR, 00723" at bounding box center [259, 232] width 161 height 8
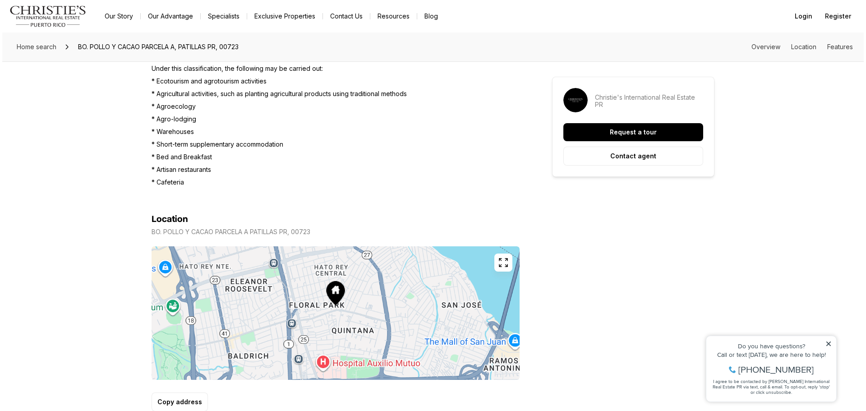
scroll to position [451, 0]
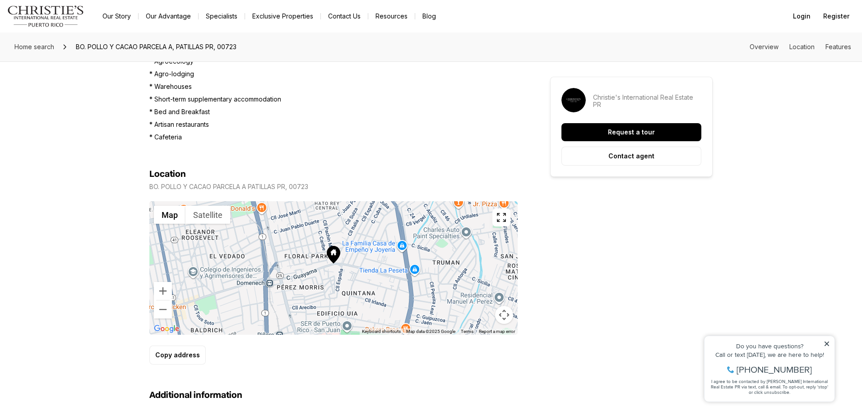
click at [497, 222] on icon "button" at bounding box center [501, 217] width 11 height 11
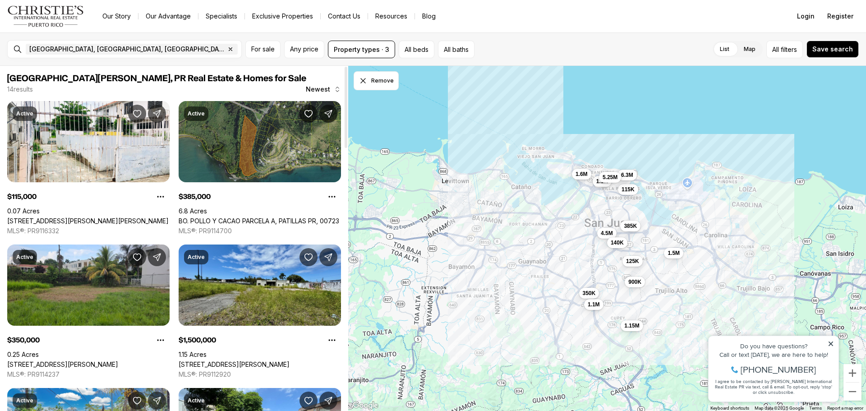
click at [253, 217] on link "BO. POLLO Y CACAO PARCELA A, PATILLAS PR, 00723" at bounding box center [259, 221] width 161 height 8
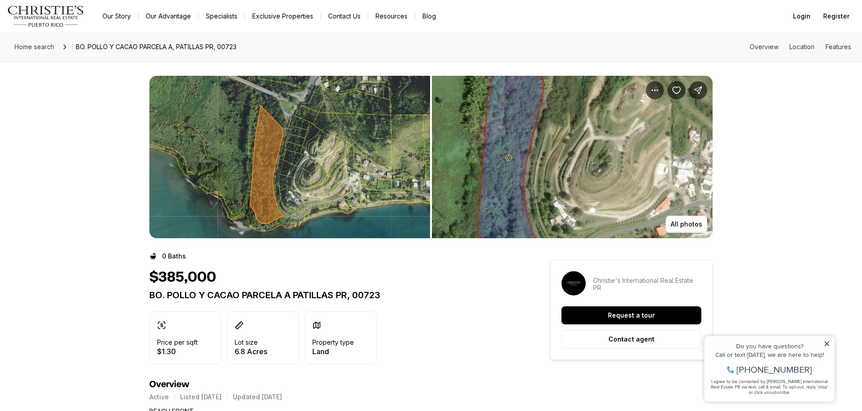
click at [522, 155] on img "View image gallery" at bounding box center [572, 157] width 281 height 162
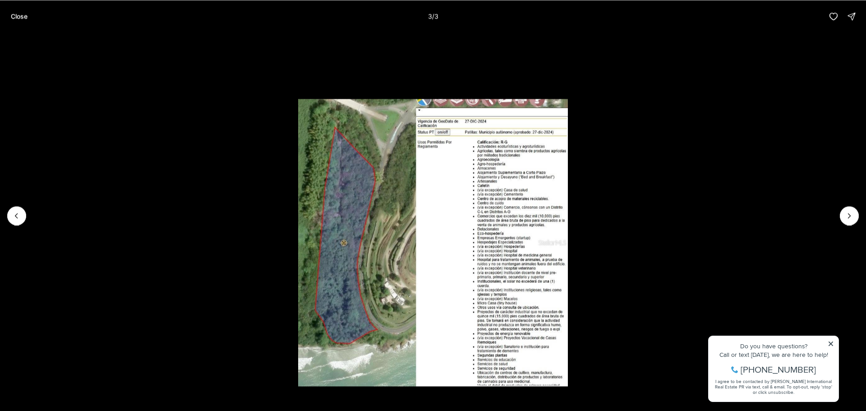
click at [231, 162] on li "3 of 3" at bounding box center [433, 215] width 866 height 366
click at [15, 17] on p "Close" at bounding box center [19, 16] width 17 height 7
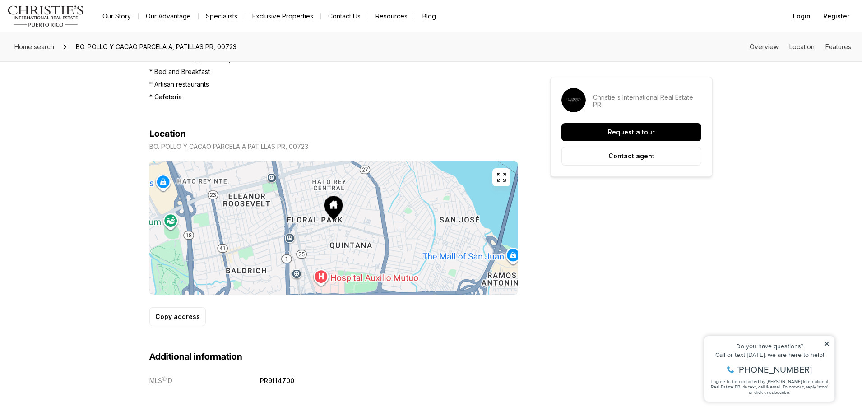
scroll to position [496, 0]
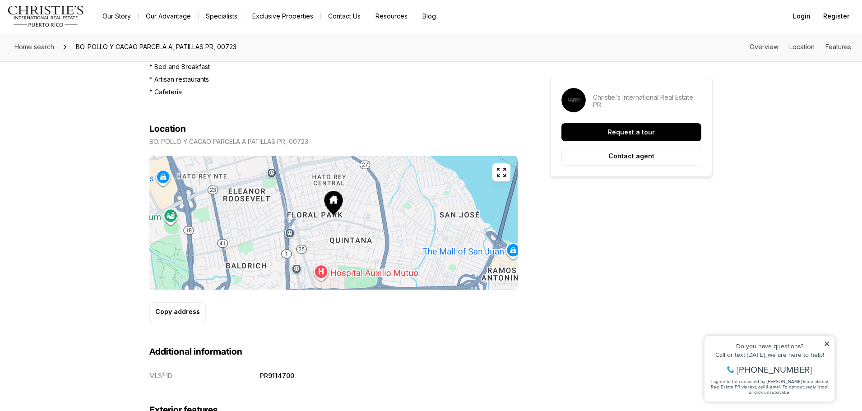
click at [499, 169] on icon "button" at bounding box center [501, 172] width 11 height 11
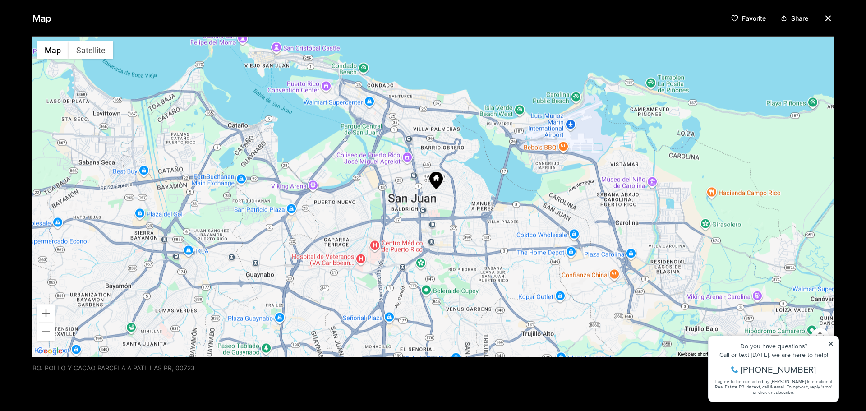
click at [827, 17] on icon "button" at bounding box center [828, 18] width 11 height 11
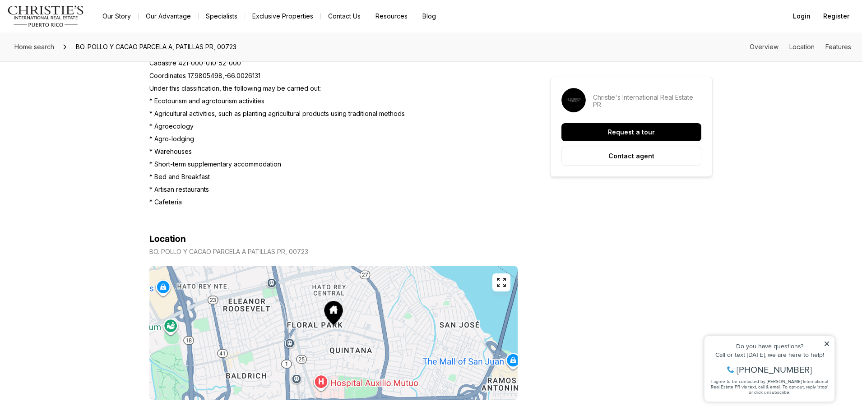
scroll to position [406, 0]
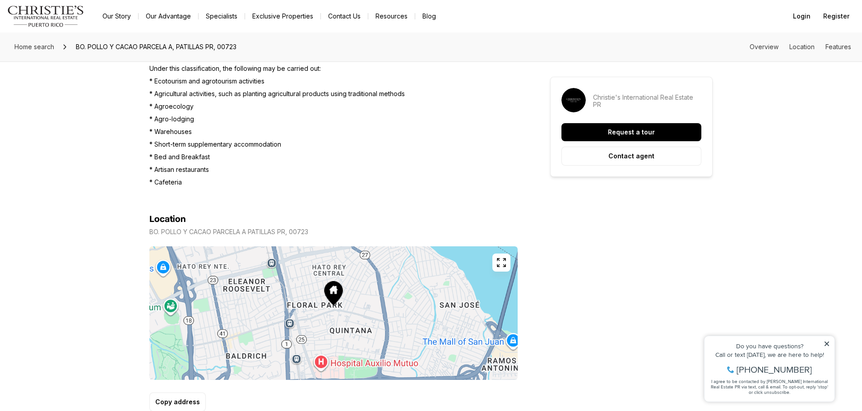
click at [501, 260] on icon "button" at bounding box center [501, 262] width 11 height 11
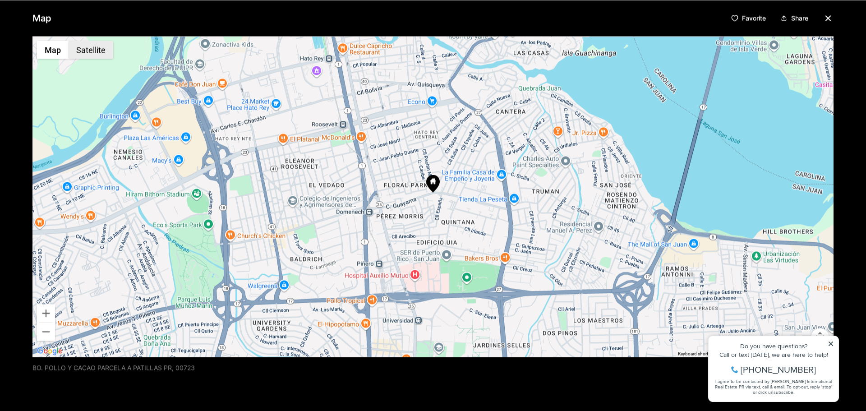
click at [84, 50] on button "Satellite" at bounding box center [91, 50] width 45 height 18
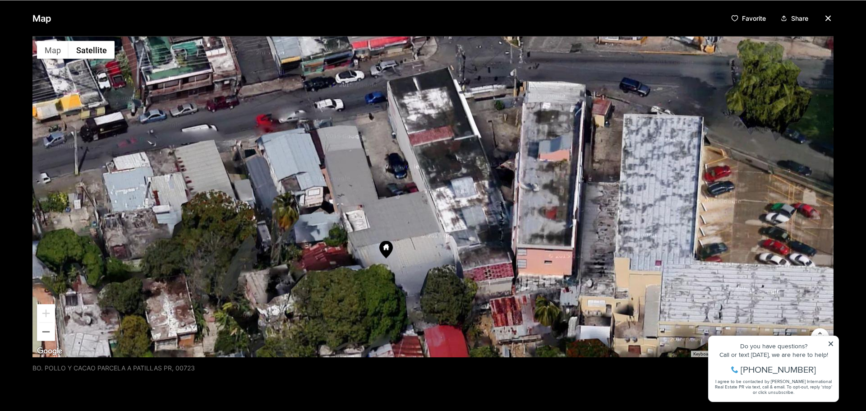
drag, startPoint x: 388, startPoint y: 112, endPoint x: 406, endPoint y: 250, distance: 139.1
click at [406, 250] on div at bounding box center [432, 196] width 801 height 321
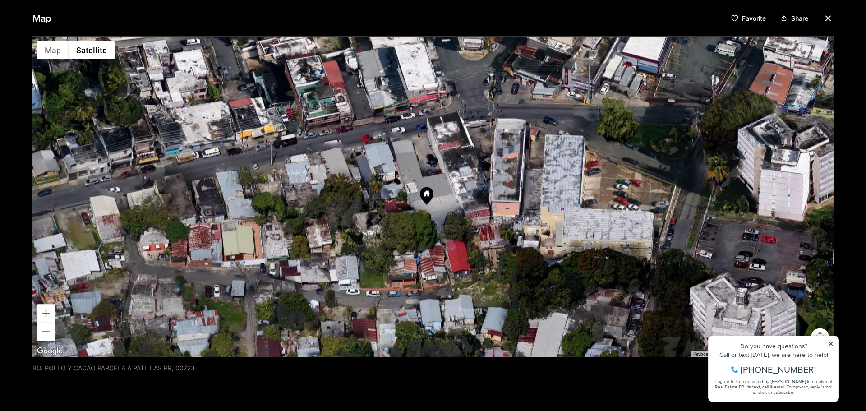
click at [823, 17] on icon "button" at bounding box center [828, 18] width 11 height 11
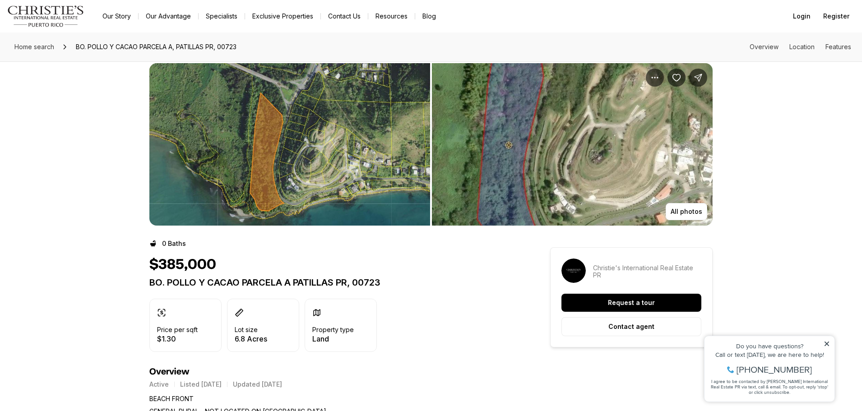
scroll to position [0, 0]
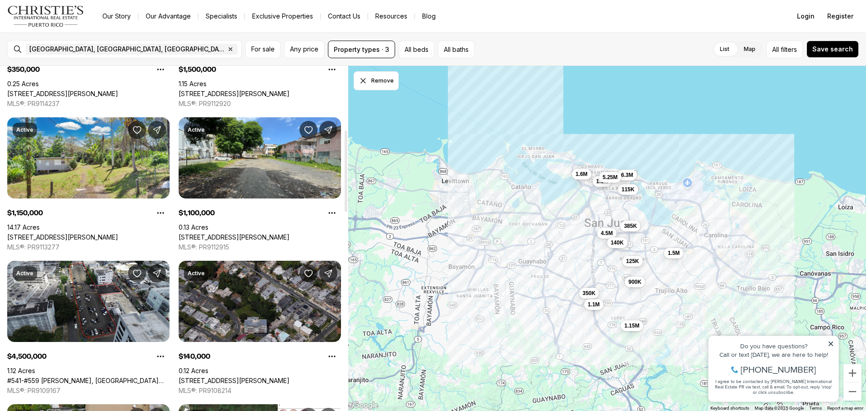
scroll to position [316, 0]
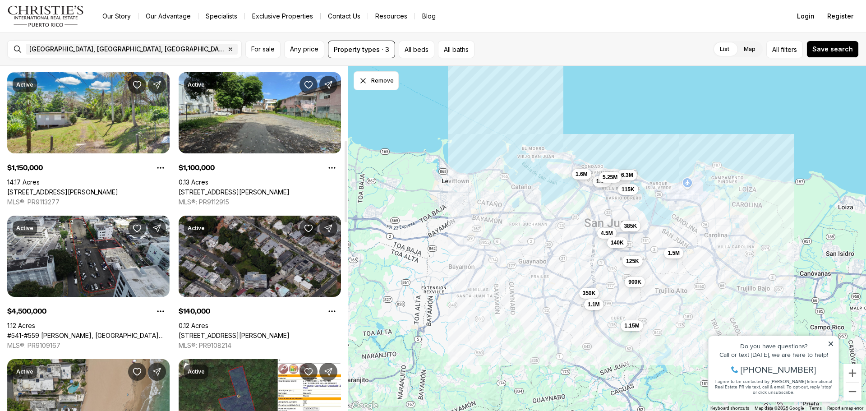
click at [249, 332] on link "[STREET_ADDRESS][PERSON_NAME]" at bounding box center [234, 336] width 111 height 8
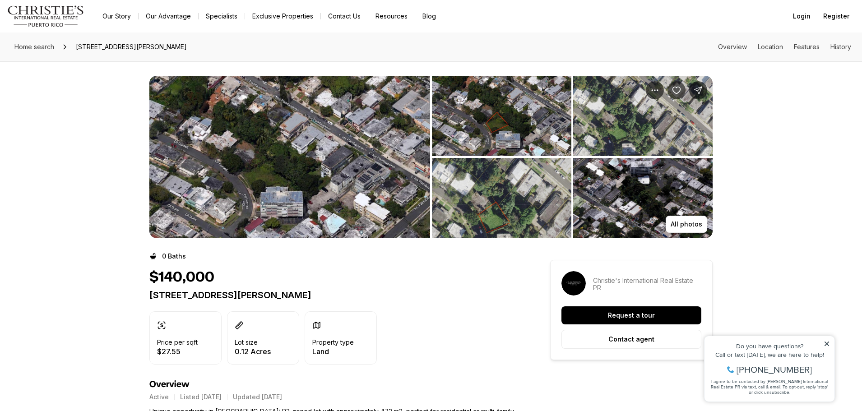
click at [278, 194] on img "View image gallery" at bounding box center [289, 157] width 281 height 162
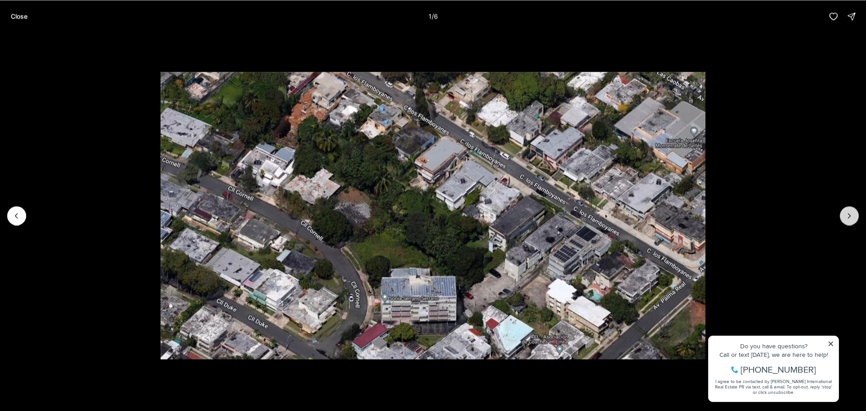
click at [855, 217] on button "Next slide" at bounding box center [849, 215] width 19 height 19
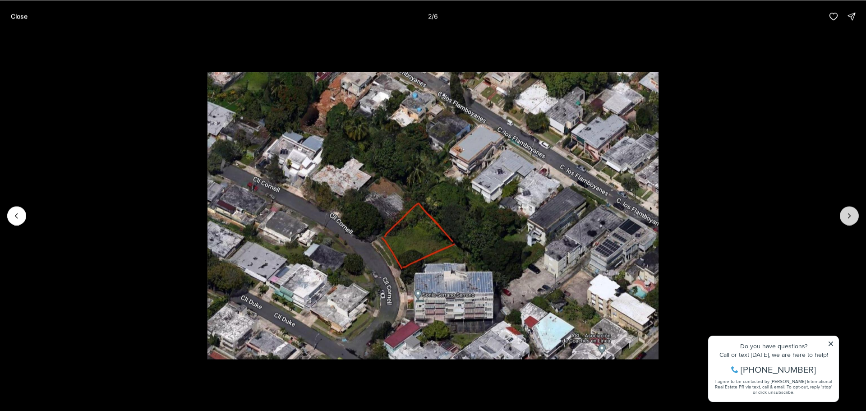
click at [854, 212] on button "Next slide" at bounding box center [849, 215] width 19 height 19
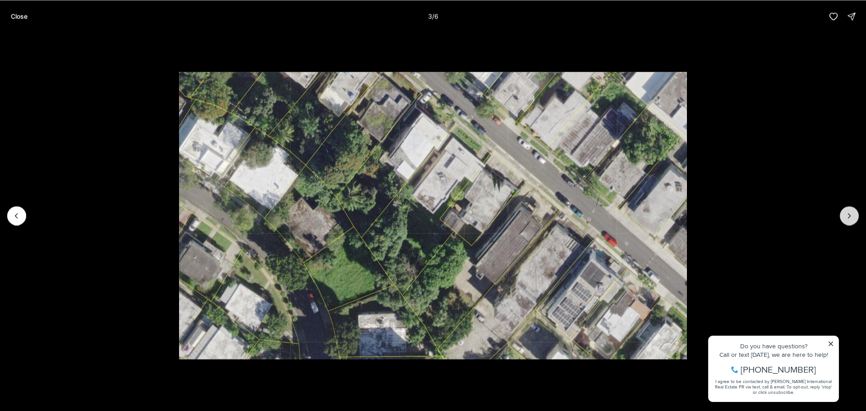
click at [854, 212] on button "Next slide" at bounding box center [849, 215] width 19 height 19
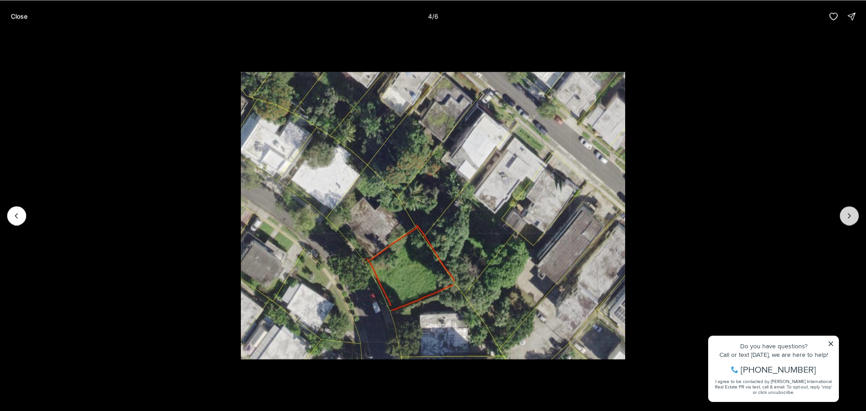
click at [854, 212] on button "Next slide" at bounding box center [849, 215] width 19 height 19
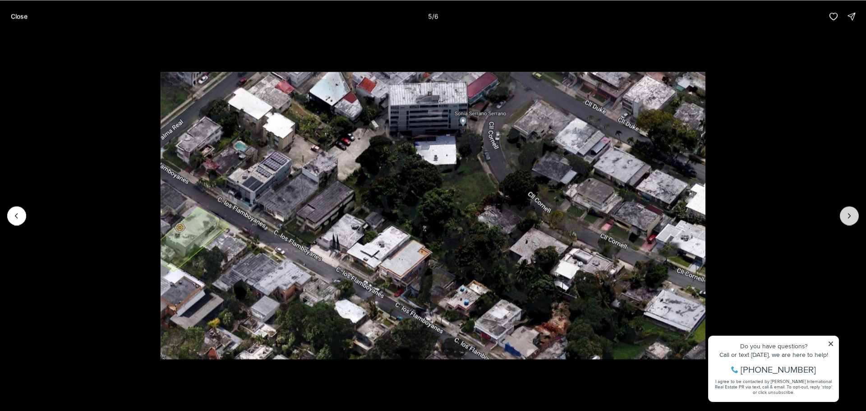
click at [854, 212] on button "Next slide" at bounding box center [849, 215] width 19 height 19
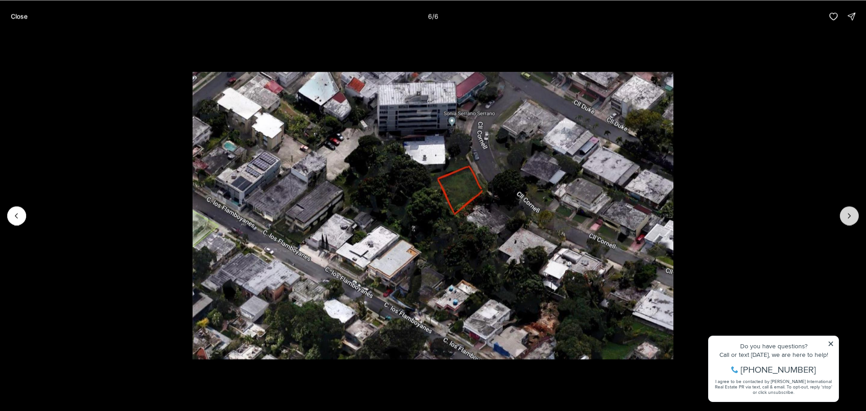
click at [854, 212] on div at bounding box center [849, 215] width 19 height 19
click at [22, 14] on p "Close" at bounding box center [19, 16] width 17 height 7
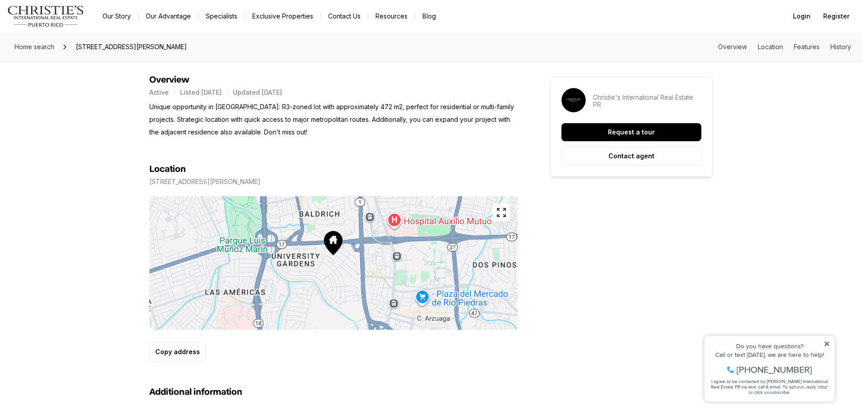
scroll to position [316, 0]
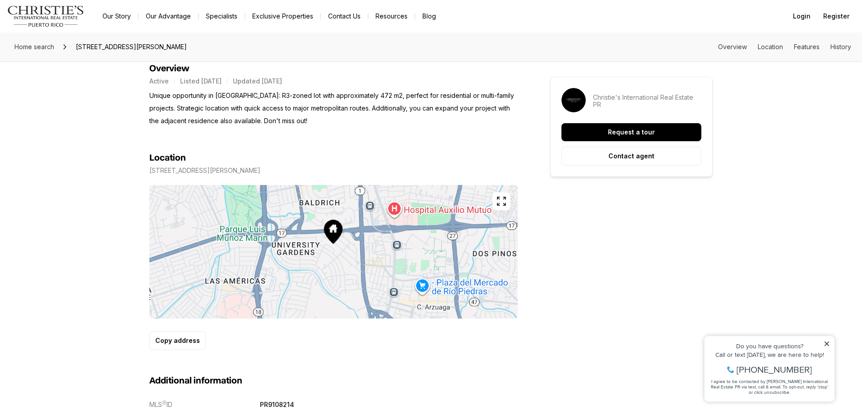
click at [503, 200] on icon "button" at bounding box center [501, 201] width 11 height 11
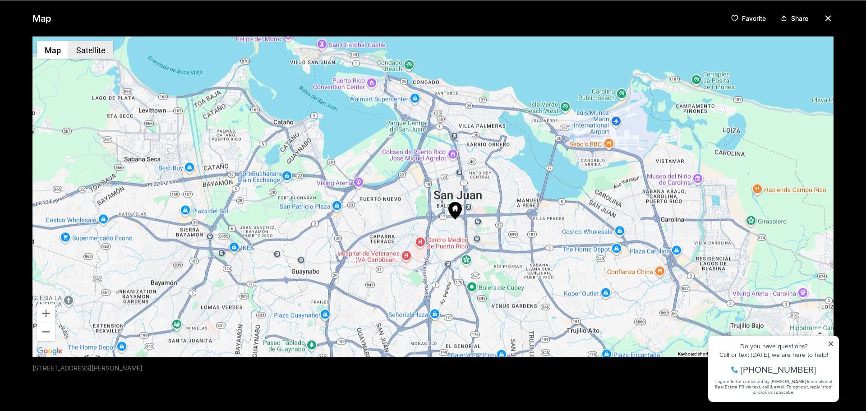
click at [92, 50] on button "Satellite" at bounding box center [91, 50] width 45 height 18
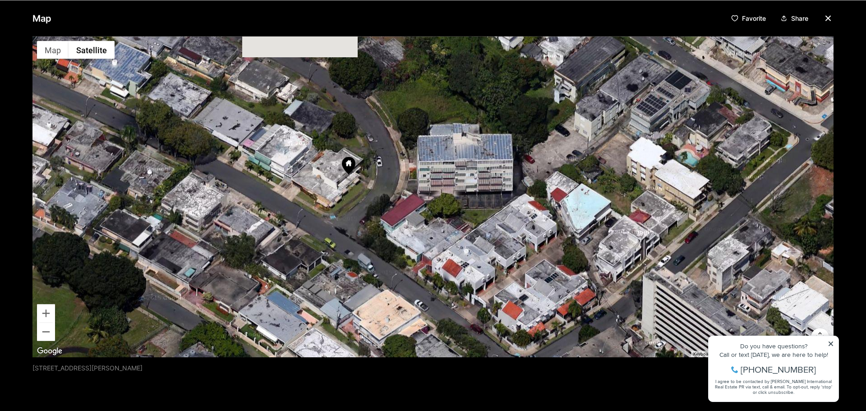
drag, startPoint x: 380, startPoint y: 138, endPoint x: 379, endPoint y: 165, distance: 27.1
click at [379, 165] on div at bounding box center [432, 196] width 801 height 321
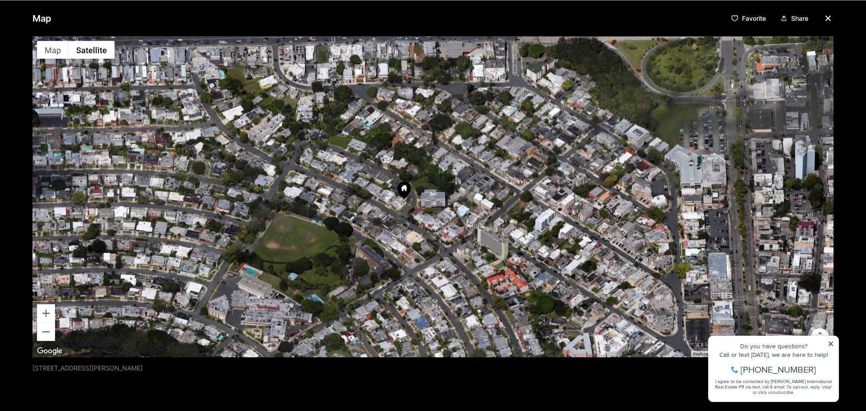
drag, startPoint x: 377, startPoint y: 122, endPoint x: 410, endPoint y: 193, distance: 77.7
click at [410, 193] on div at bounding box center [432, 196] width 801 height 321
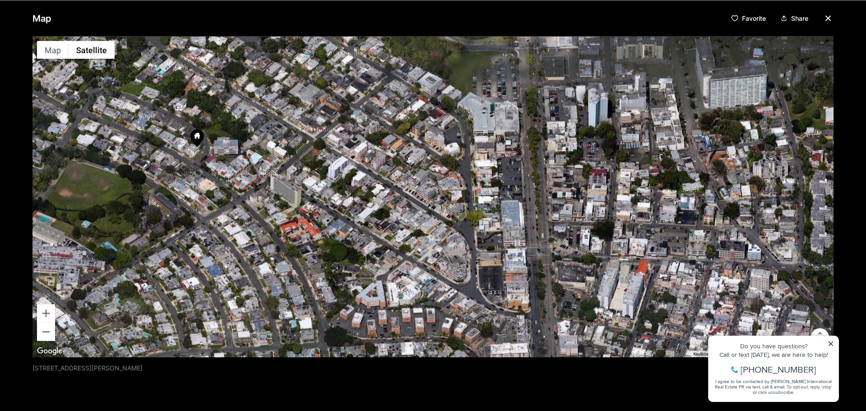
drag, startPoint x: 475, startPoint y: 226, endPoint x: 268, endPoint y: 171, distance: 214.5
click at [268, 171] on div at bounding box center [432, 196] width 801 height 321
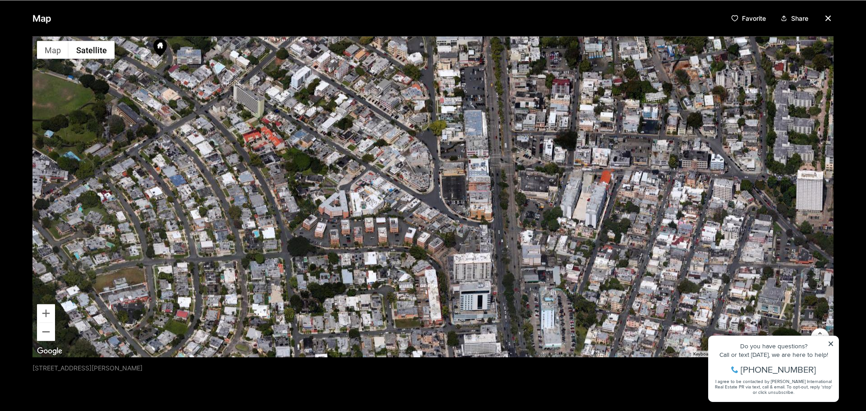
drag, startPoint x: 383, startPoint y: 230, endPoint x: 346, endPoint y: 148, distance: 89.0
click at [346, 148] on div at bounding box center [432, 196] width 801 height 321
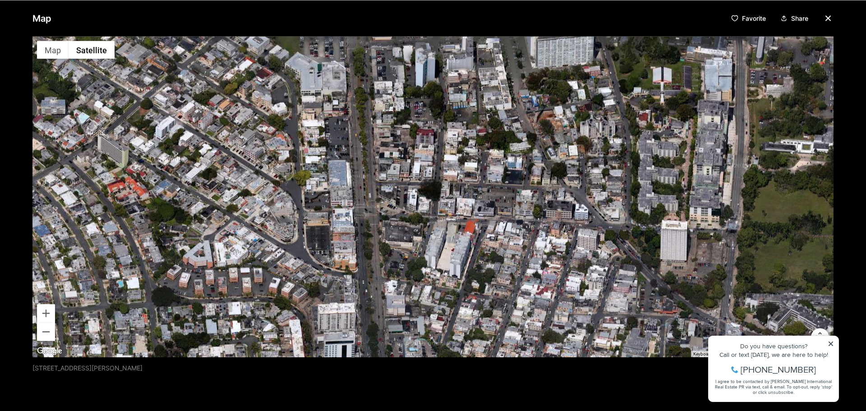
drag, startPoint x: 493, startPoint y: 202, endPoint x: 360, endPoint y: 231, distance: 135.3
click at [362, 246] on div at bounding box center [432, 196] width 801 height 321
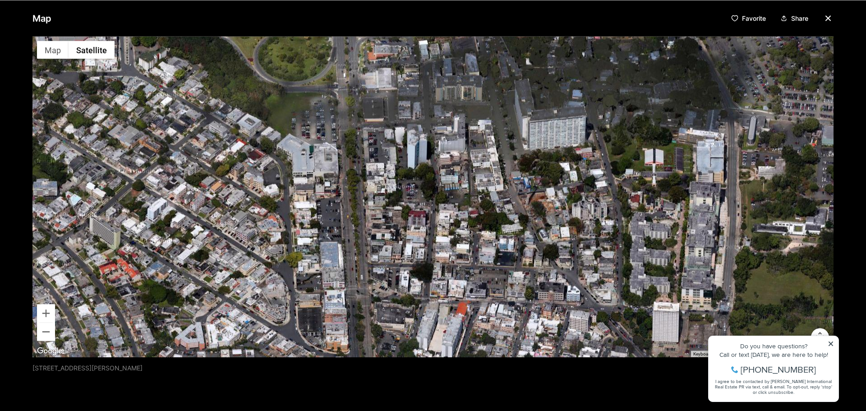
drag, startPoint x: 366, startPoint y: 166, endPoint x: 359, endPoint y: 253, distance: 86.5
click at [359, 253] on div at bounding box center [432, 196] width 801 height 321
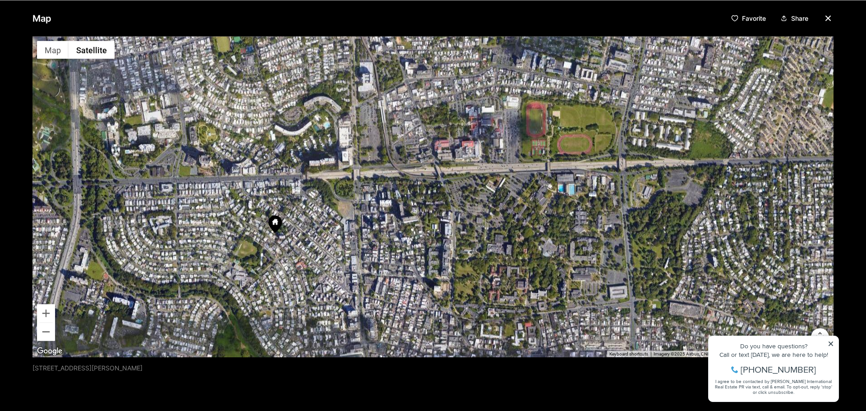
click at [825, 14] on icon "button" at bounding box center [828, 18] width 11 height 11
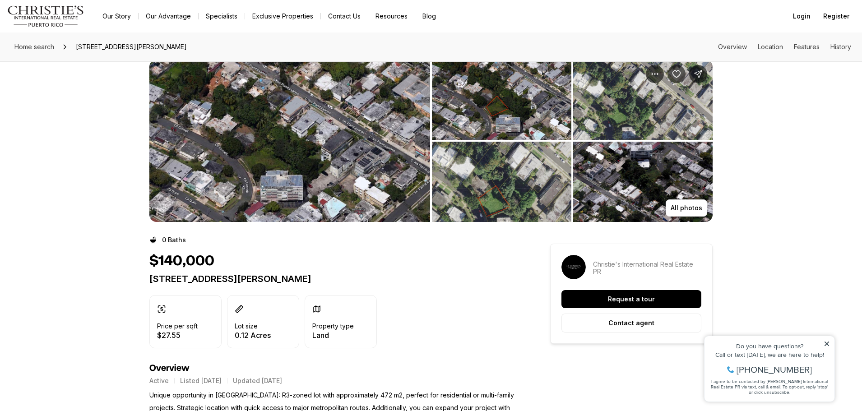
scroll to position [0, 0]
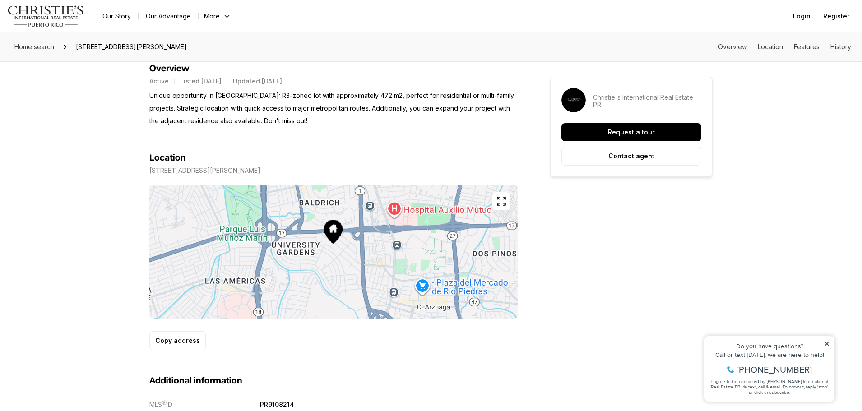
click at [70, 132] on div "Home search [STREET_ADDRESS][PERSON_NAME] Overview Location Features History Al…" at bounding box center [431, 419] width 862 height 1404
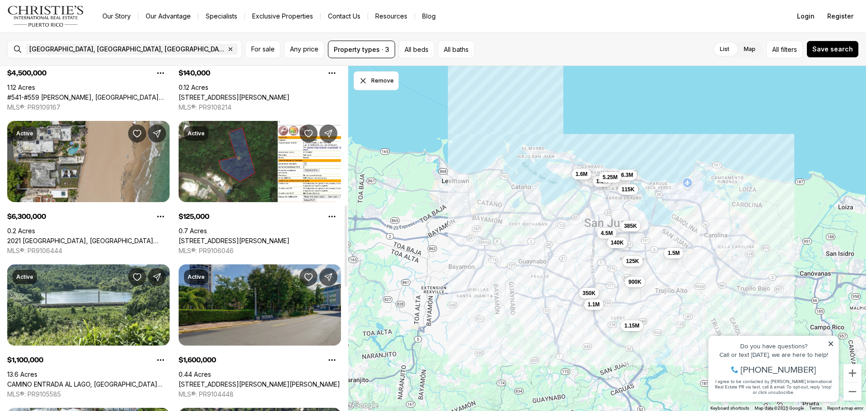
scroll to position [530, 0]
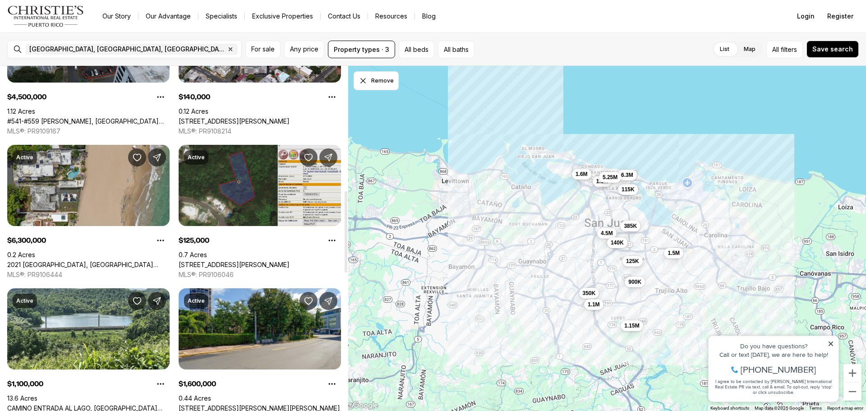
click at [249, 261] on link "[STREET_ADDRESS][PERSON_NAME]" at bounding box center [234, 265] width 111 height 8
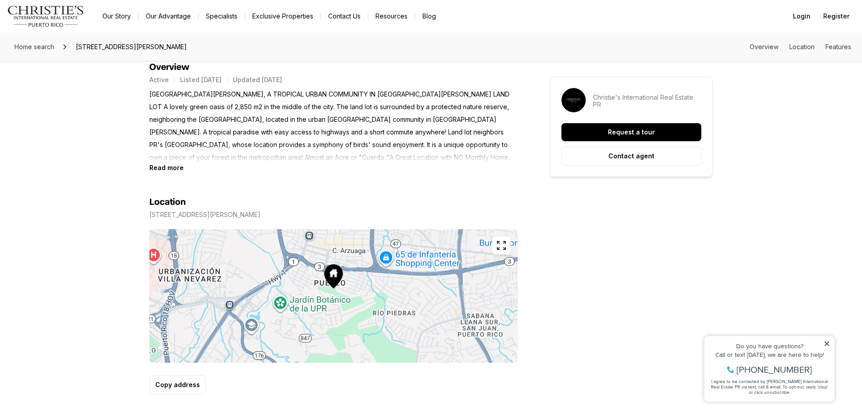
scroll to position [361, 0]
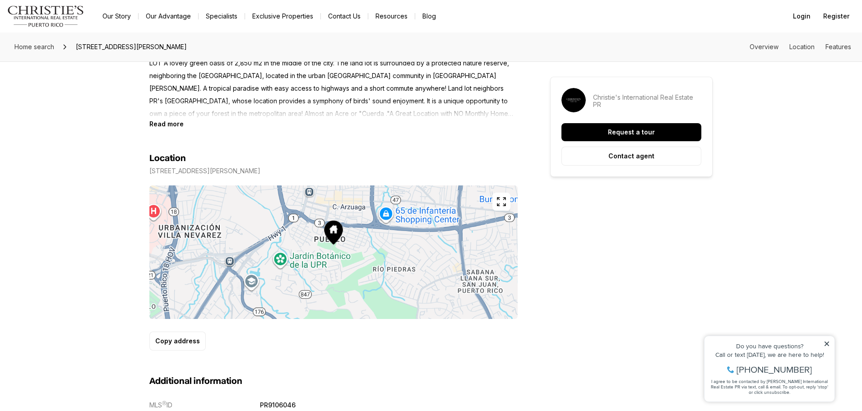
click at [498, 201] on icon "button" at bounding box center [501, 201] width 11 height 11
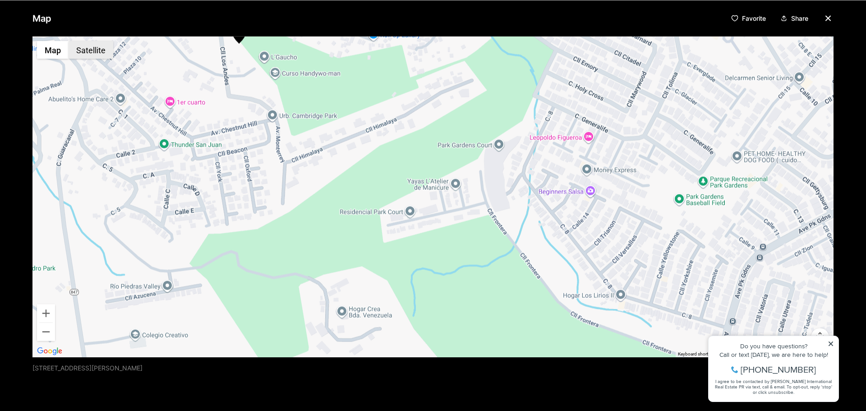
click at [97, 54] on button "Satellite" at bounding box center [91, 50] width 45 height 18
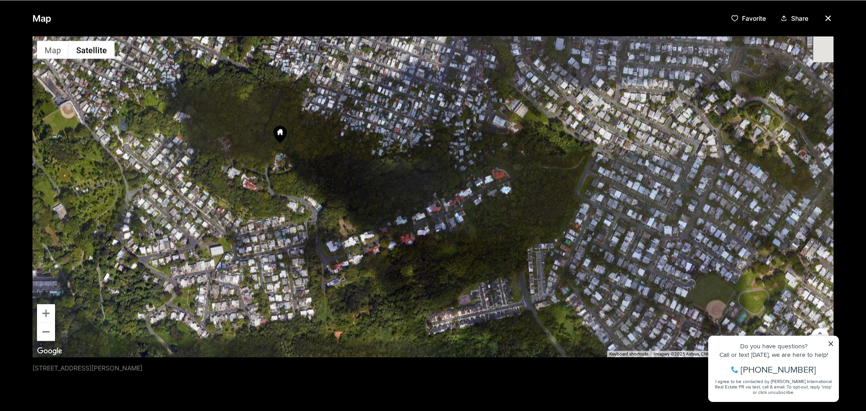
drag, startPoint x: 234, startPoint y: 74, endPoint x: 282, endPoint y: 176, distance: 112.0
click at [276, 175] on div at bounding box center [432, 196] width 801 height 321
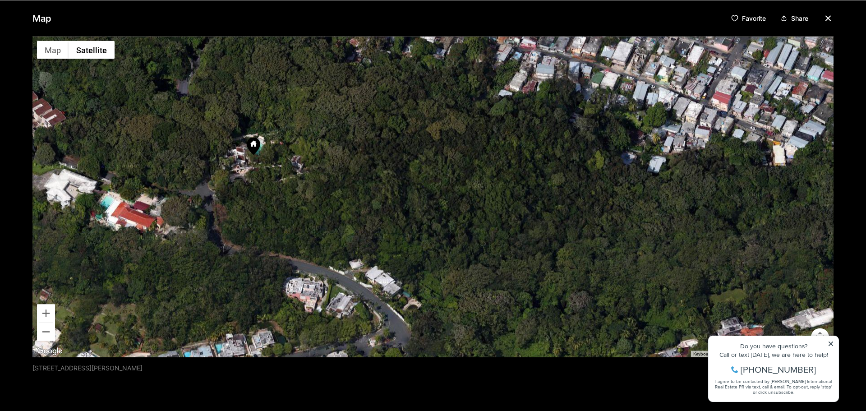
click at [823, 13] on icon "button" at bounding box center [828, 18] width 11 height 11
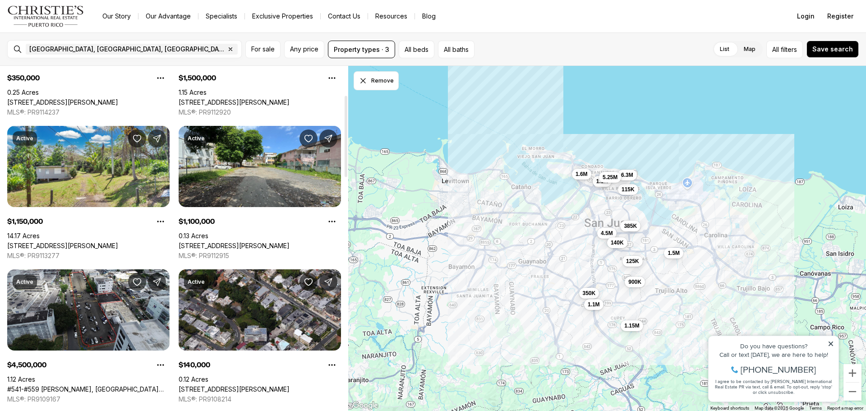
scroll to position [124, 0]
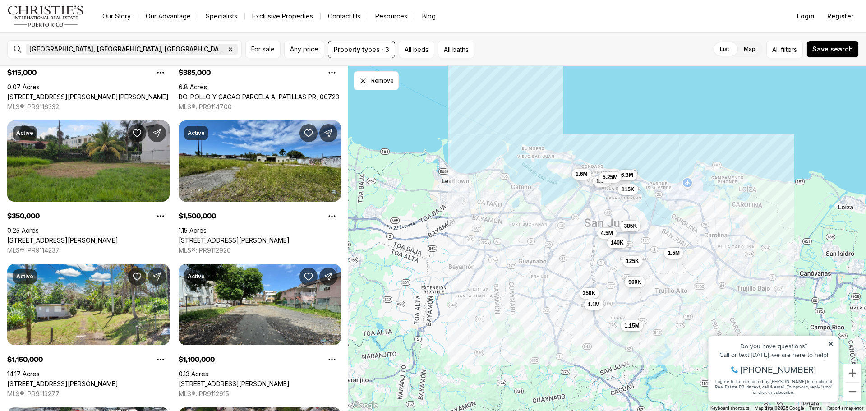
click at [229, 48] on icon "button" at bounding box center [230, 49] width 3 height 3
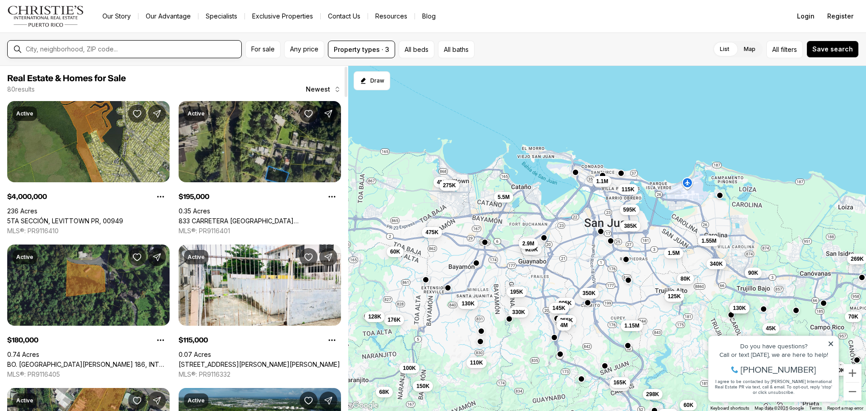
click at [106, 49] on input "text" at bounding box center [132, 49] width 212 height 7
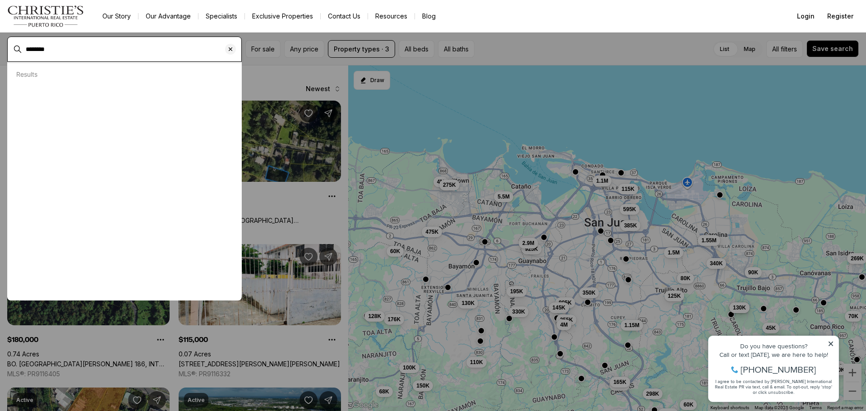
type input "********"
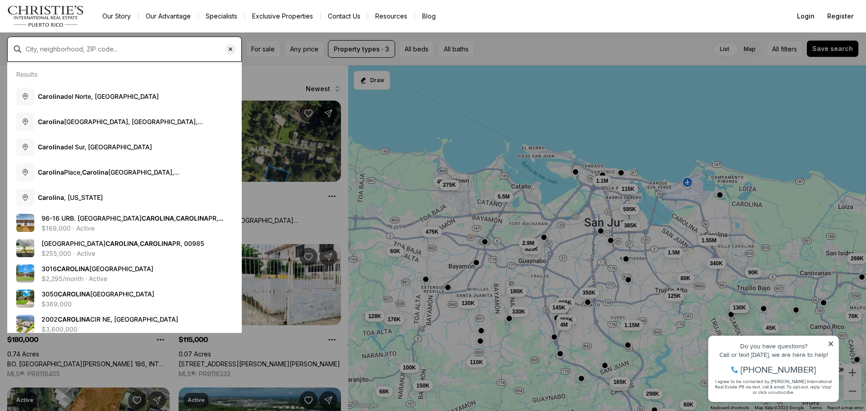
type input "**********"
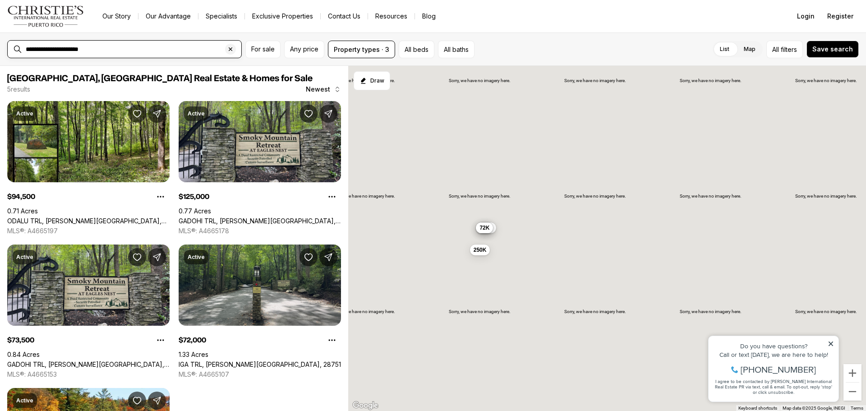
click at [104, 46] on input "**********" at bounding box center [132, 49] width 212 height 7
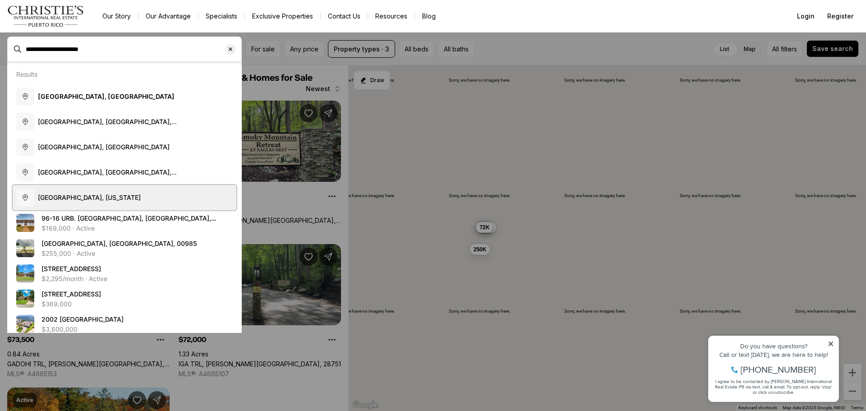
click at [82, 185] on button "Carolina, Puerto Rico" at bounding box center [125, 197] width 224 height 25
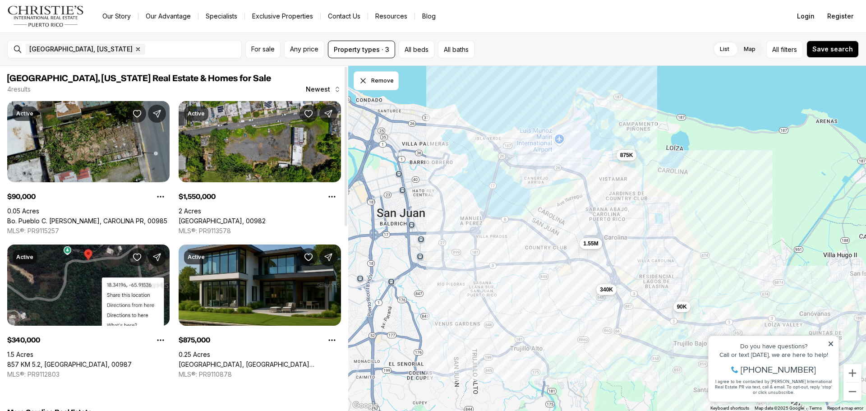
click at [109, 217] on link "Bo. Pueblo C. [PERSON_NAME], CAROLINA PR, 00985" at bounding box center [87, 221] width 160 height 8
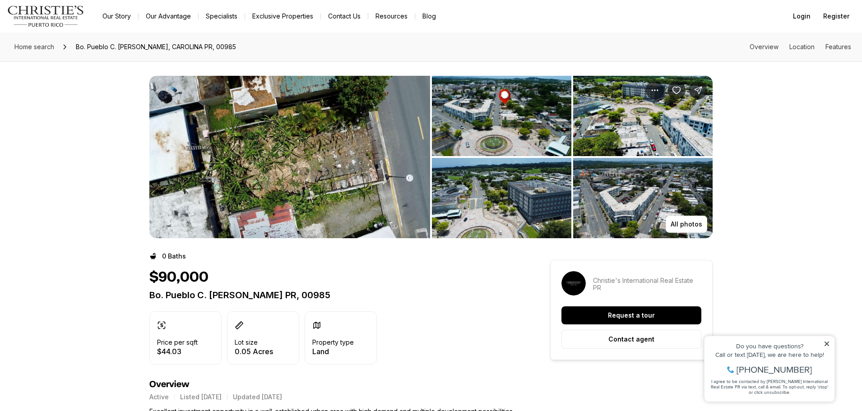
click at [228, 148] on img "View image gallery" at bounding box center [289, 157] width 281 height 162
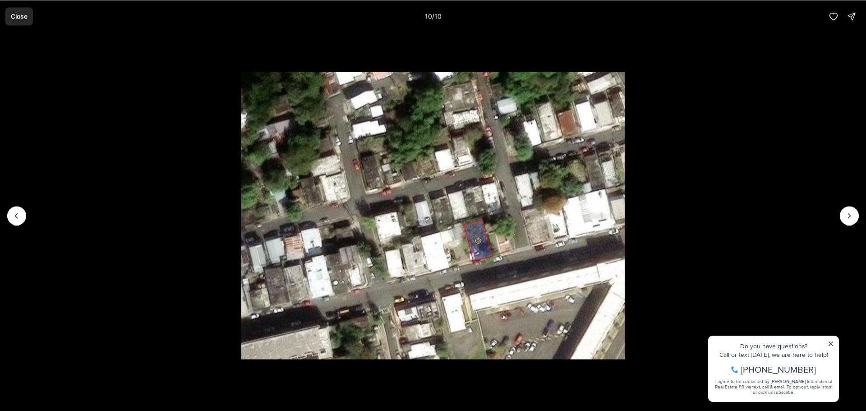
click at [27, 18] on p "Close" at bounding box center [19, 16] width 17 height 7
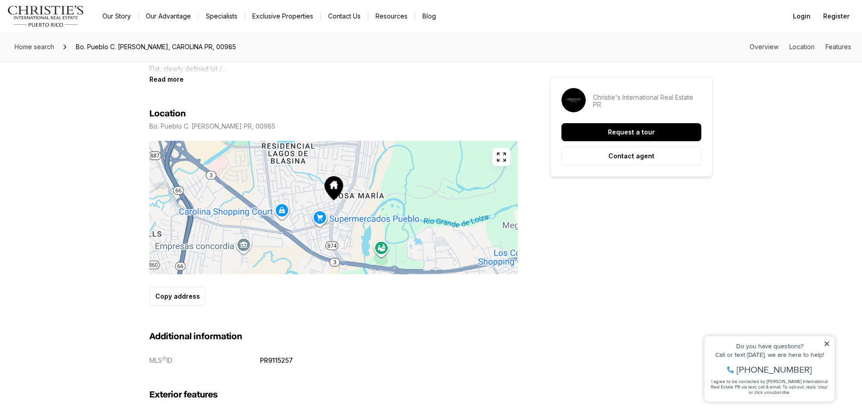
scroll to position [406, 0]
click at [503, 155] on icon "button" at bounding box center [501, 156] width 8 height 8
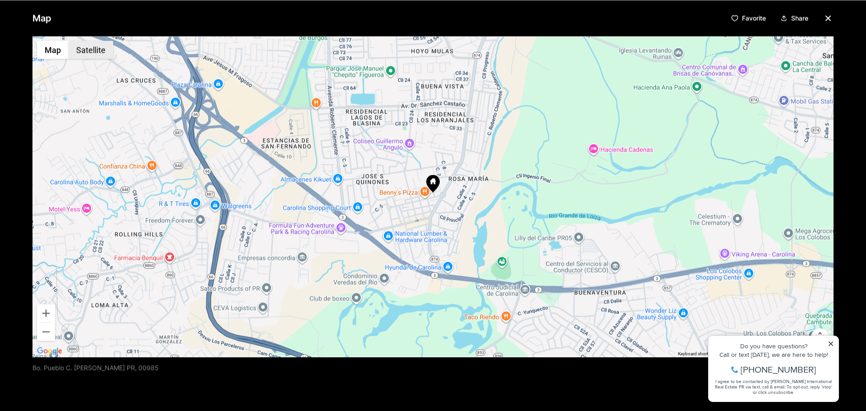
click at [89, 52] on button "Satellite" at bounding box center [91, 50] width 45 height 18
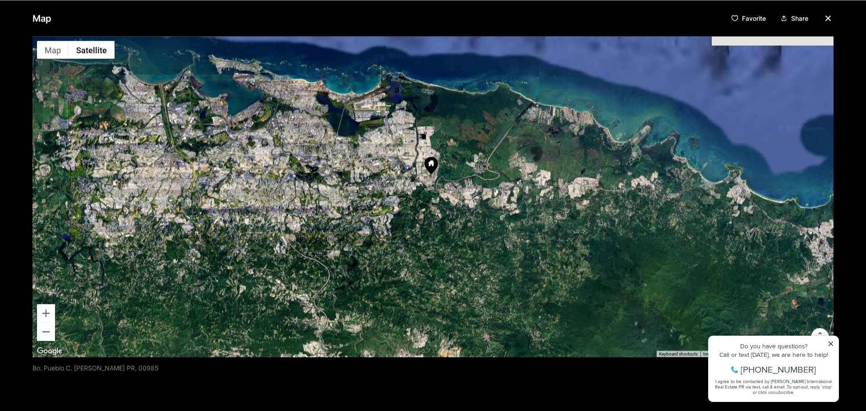
drag, startPoint x: 407, startPoint y: 161, endPoint x: 411, endPoint y: 175, distance: 15.3
click at [411, 175] on div at bounding box center [432, 196] width 801 height 321
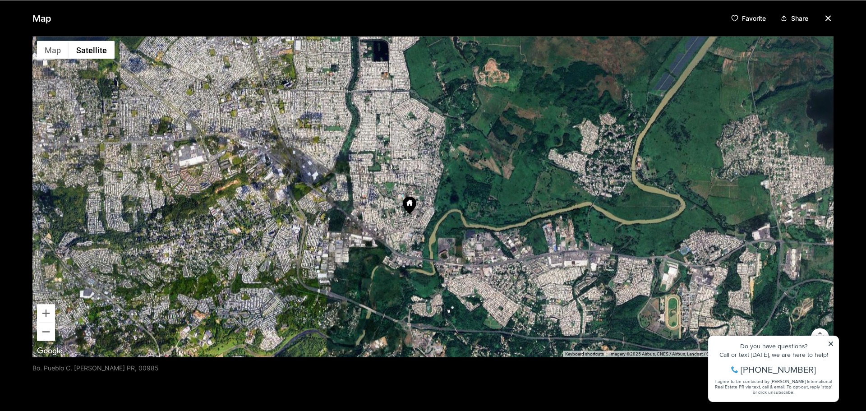
drag, startPoint x: 448, startPoint y: 141, endPoint x: 475, endPoint y: 175, distance: 44.0
click at [475, 175] on div at bounding box center [432, 196] width 801 height 321
click at [827, 19] on icon "button" at bounding box center [828, 18] width 11 height 11
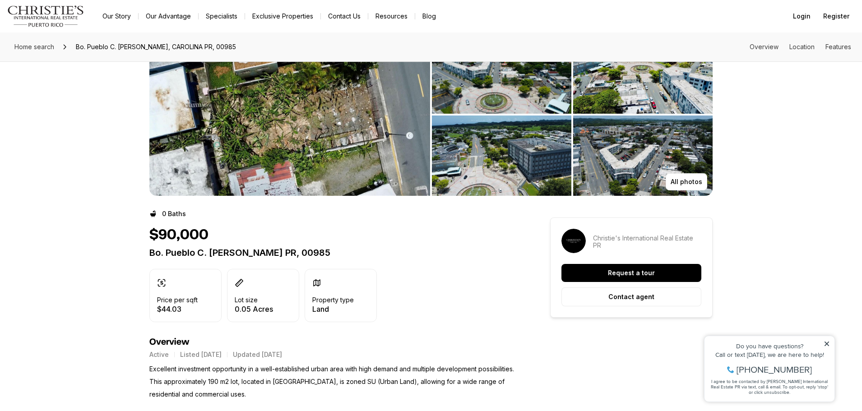
scroll to position [0, 0]
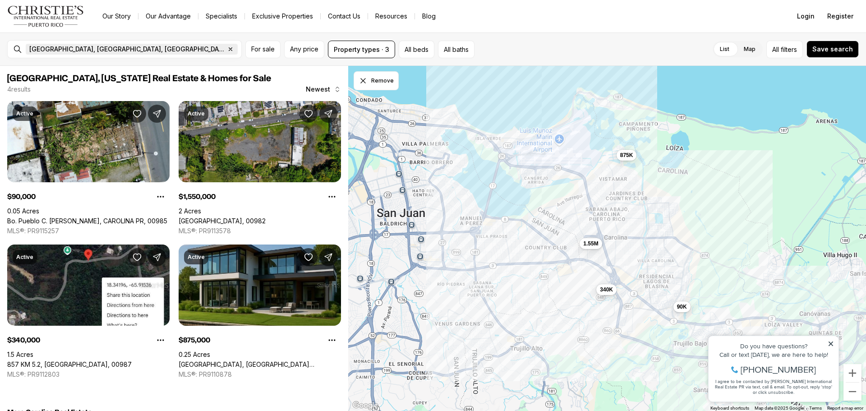
click at [227, 50] on icon "button" at bounding box center [230, 49] width 7 height 7
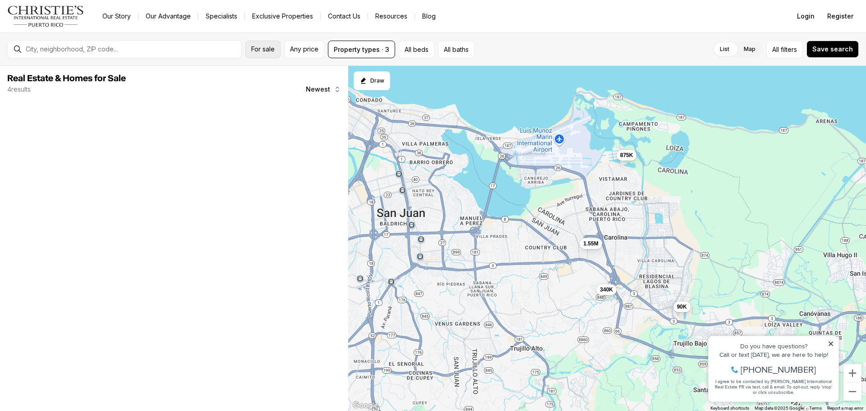
click at [262, 46] on span "For sale" at bounding box center [262, 49] width 23 height 7
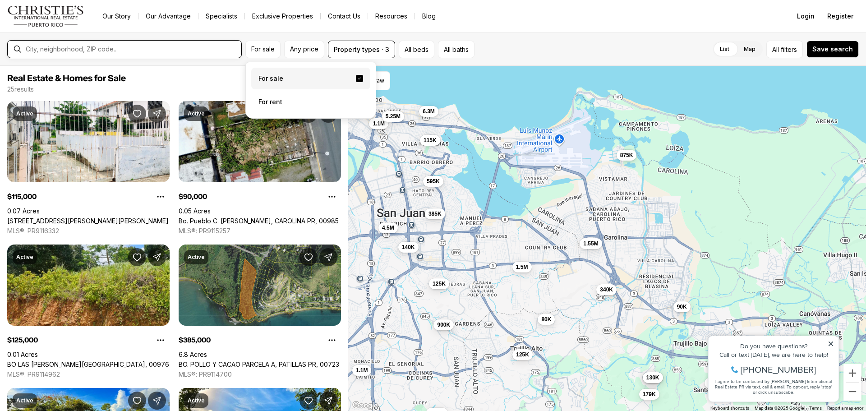
click at [213, 47] on input "text" at bounding box center [132, 49] width 212 height 7
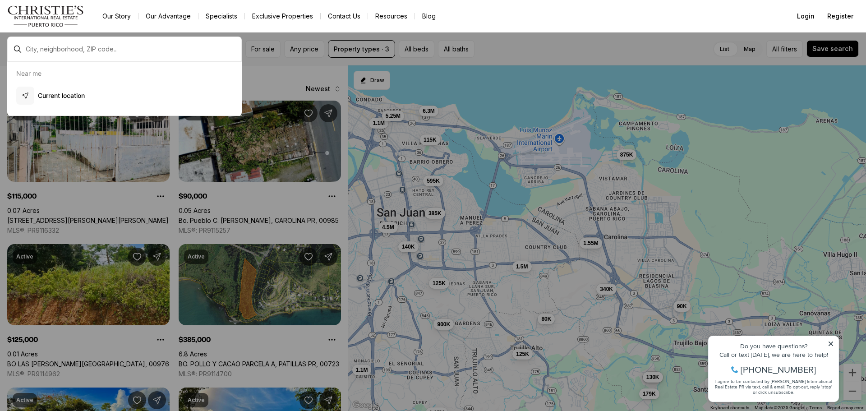
click at [185, 53] on div at bounding box center [131, 49] width 219 height 14
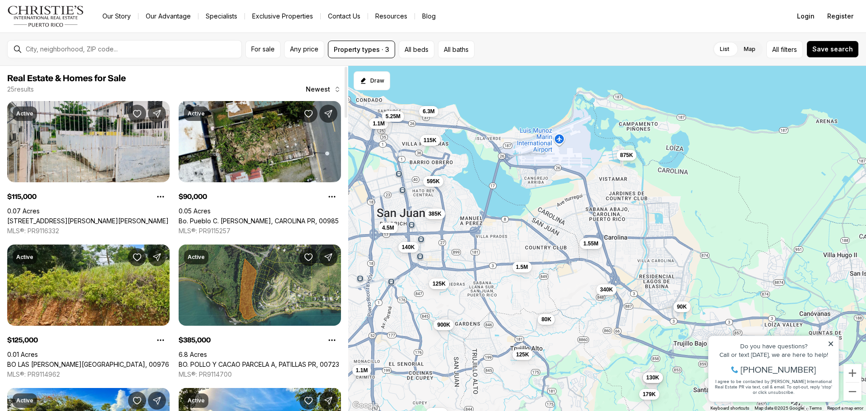
click at [69, 217] on link "[STREET_ADDRESS][PERSON_NAME][PERSON_NAME]" at bounding box center [88, 221] width 162 height 8
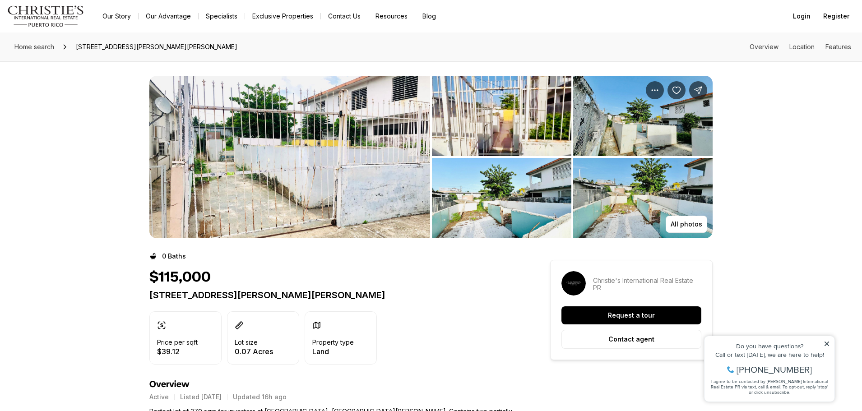
click at [346, 193] on img "View image gallery" at bounding box center [289, 157] width 281 height 162
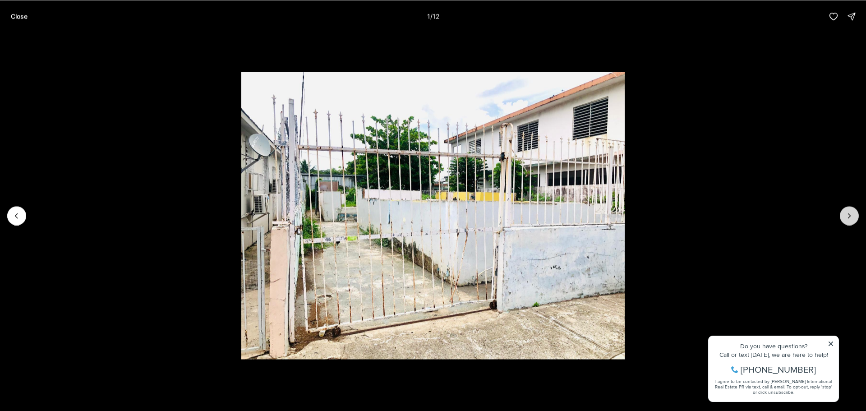
click at [852, 213] on icon "Next slide" at bounding box center [849, 215] width 9 height 9
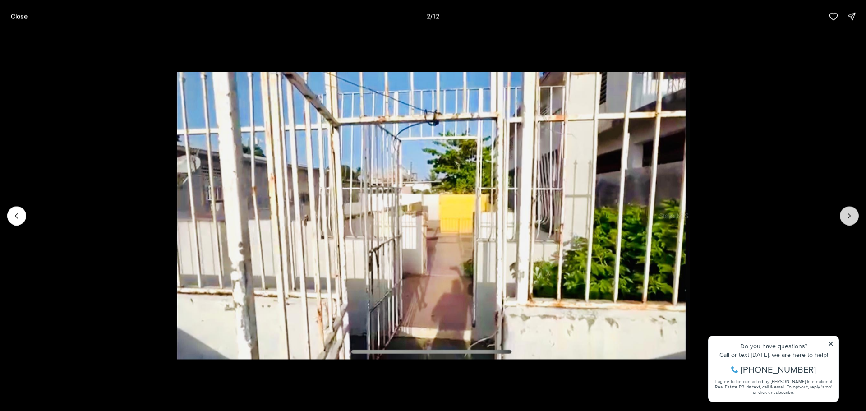
click at [852, 213] on icon "Next slide" at bounding box center [849, 215] width 9 height 9
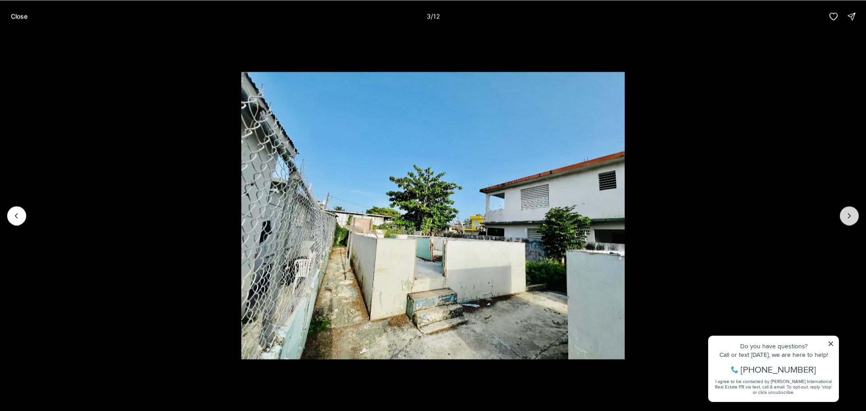
click at [852, 213] on icon "Next slide" at bounding box center [849, 215] width 9 height 9
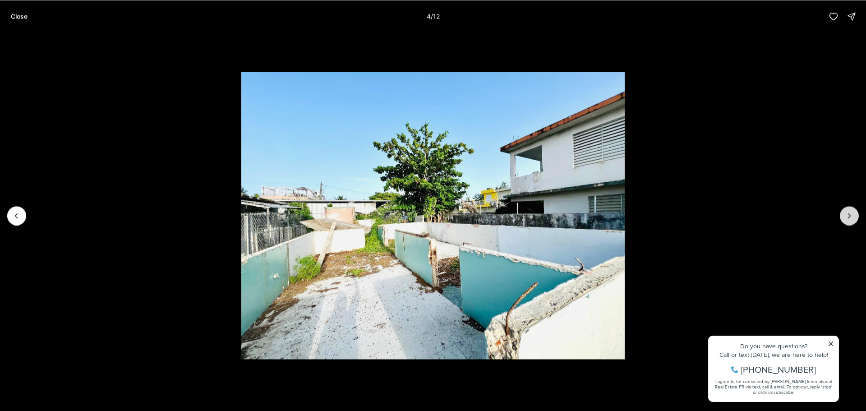
click at [852, 213] on icon "Next slide" at bounding box center [849, 215] width 9 height 9
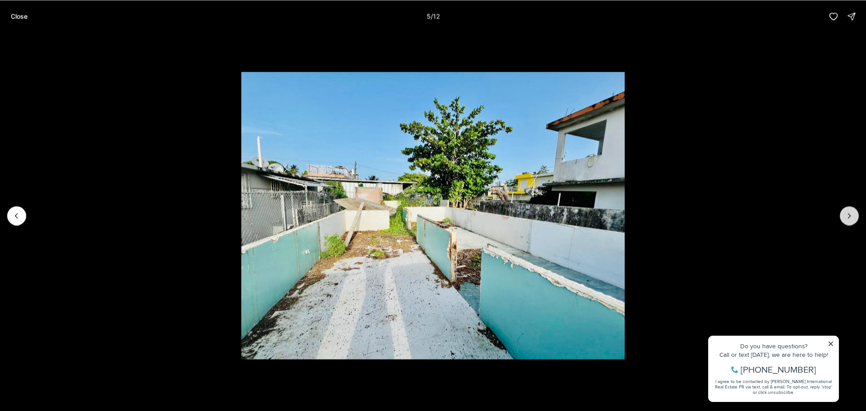
click at [852, 213] on icon "Next slide" at bounding box center [849, 215] width 9 height 9
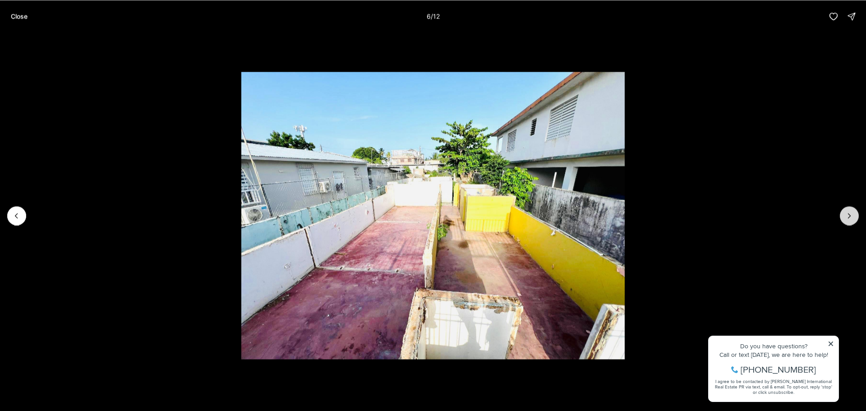
click at [852, 213] on icon "Next slide" at bounding box center [849, 215] width 9 height 9
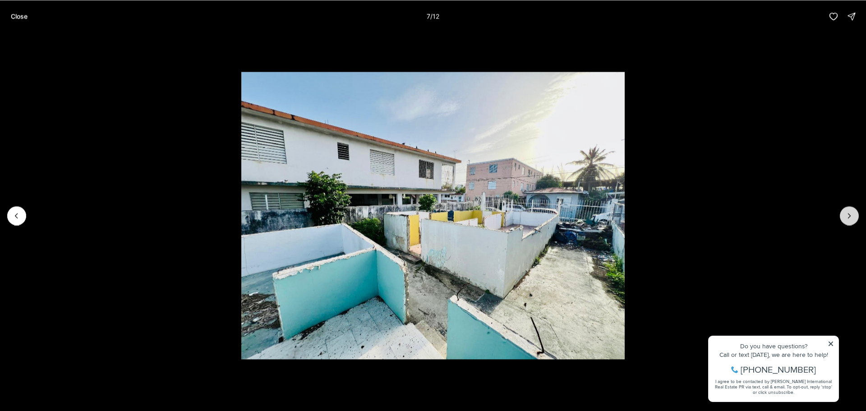
click at [852, 213] on icon "Next slide" at bounding box center [849, 215] width 9 height 9
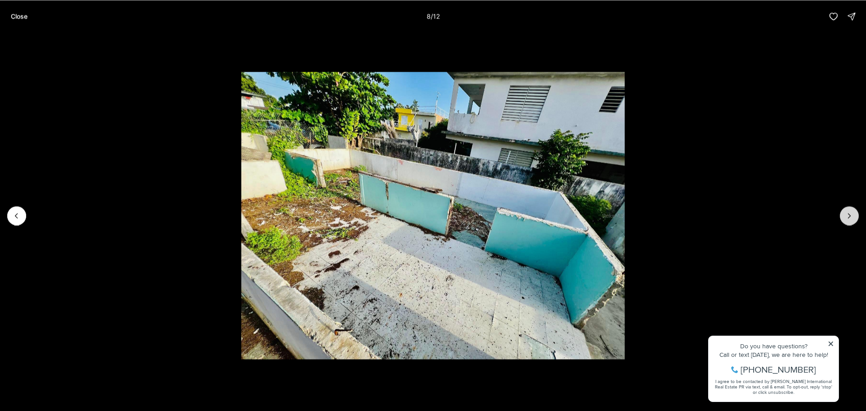
click at [852, 213] on icon "Next slide" at bounding box center [849, 215] width 9 height 9
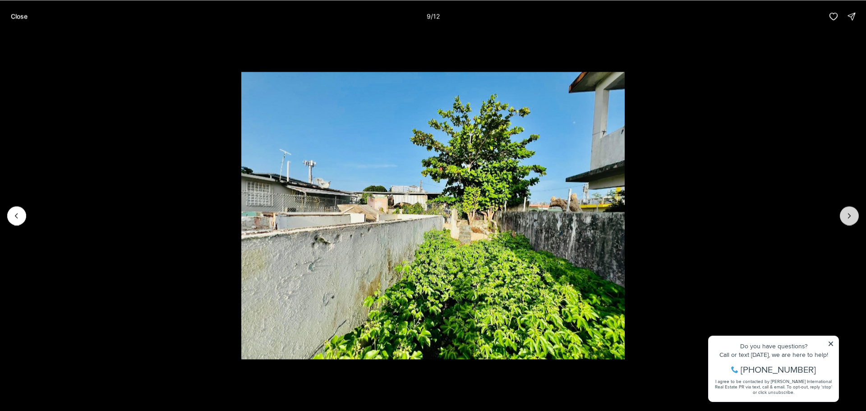
click at [852, 213] on icon "Next slide" at bounding box center [849, 215] width 9 height 9
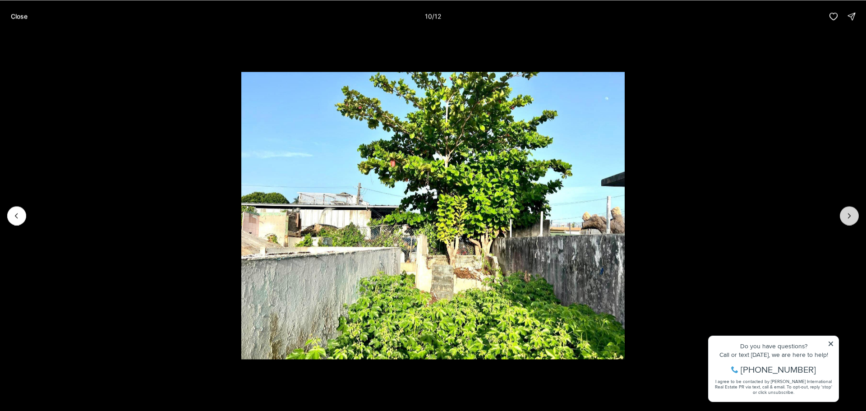
click at [852, 213] on icon "Next slide" at bounding box center [849, 215] width 9 height 9
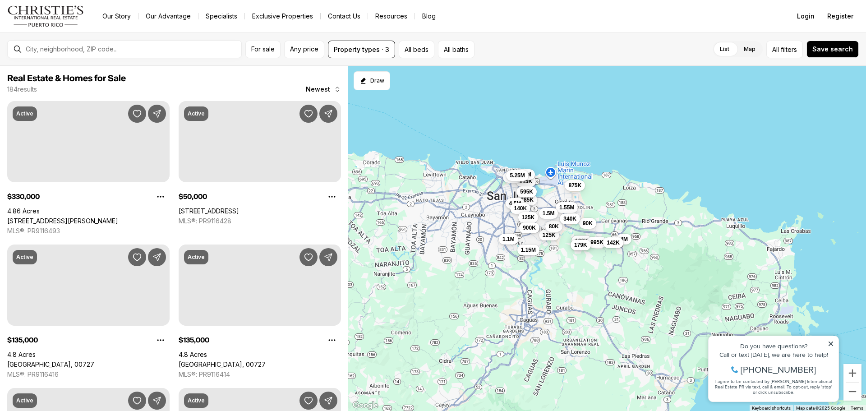
drag, startPoint x: 454, startPoint y: 247, endPoint x: 505, endPoint y: 231, distance: 53.4
click at [505, 231] on div "115K 90K 125K 385K 130K 130K 80K 1.55M 1.5M 1.15M 1.1M 340K 595K 995K 179K 875K…" at bounding box center [607, 239] width 518 height 346
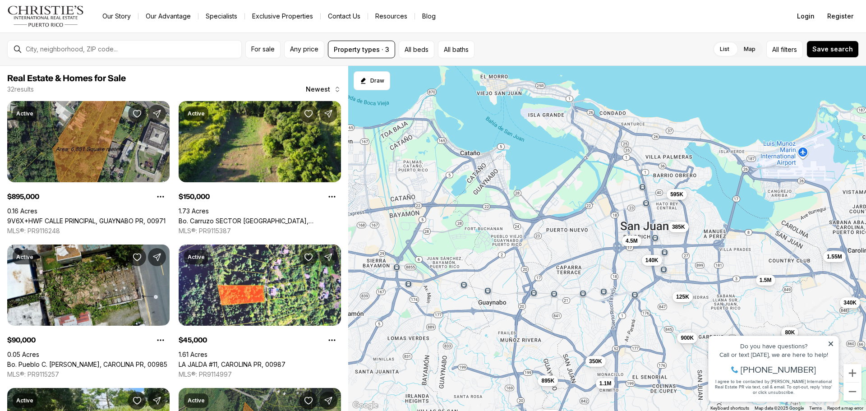
drag, startPoint x: 1227, startPoint y: 533, endPoint x: 720, endPoint y: 343, distance: 542.1
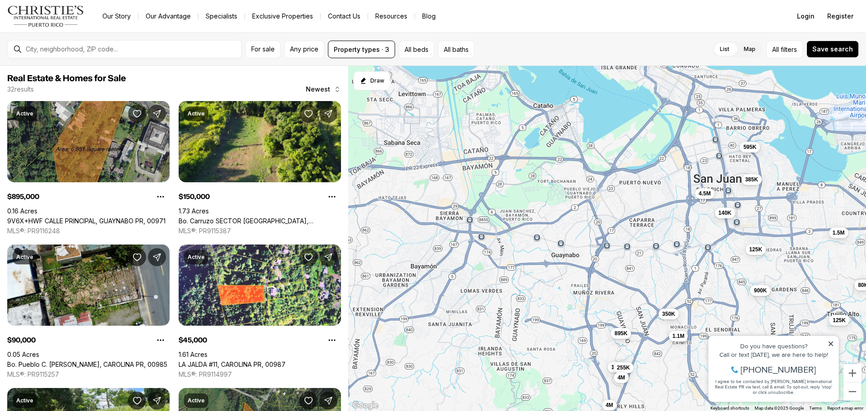
click at [776, 284] on div "90K 125K 385K 130K 130K 80K 1.55M 1.5M 1.15M 340K 595K 995K 179K 4.5M 142K 140K…" at bounding box center [607, 239] width 518 height 346
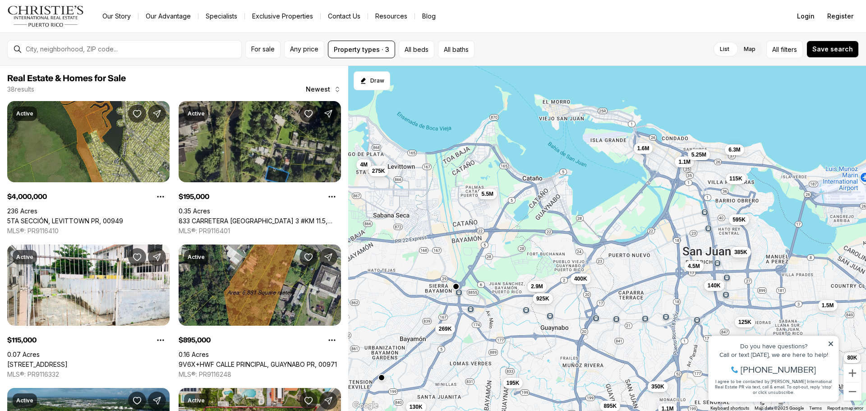
drag, startPoint x: 614, startPoint y: 227, endPoint x: 600, endPoint y: 293, distance: 67.2
click at [600, 293] on div "125K 385K 80K 1.5M 1.15M 595K 4.5M 140K 125K 1.1M 900K 350K 895K 1.5M 255K 4M 4…" at bounding box center [607, 239] width 518 height 346
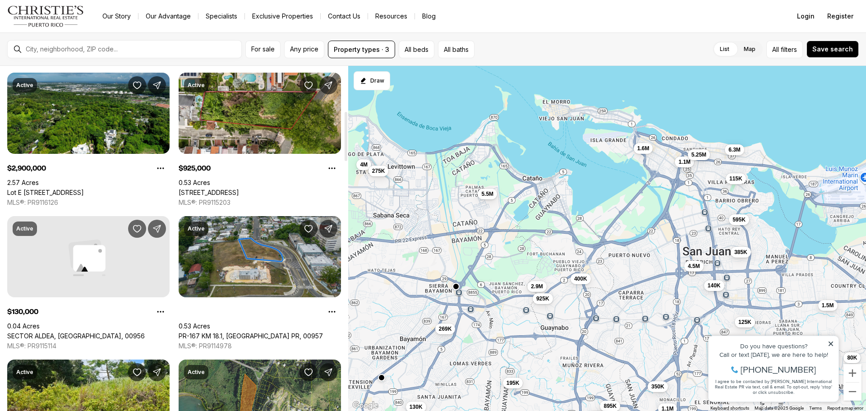
scroll to position [316, 0]
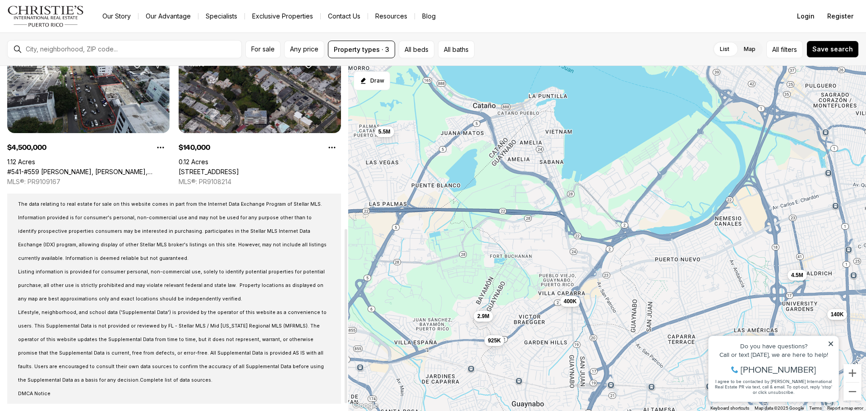
scroll to position [246, 0]
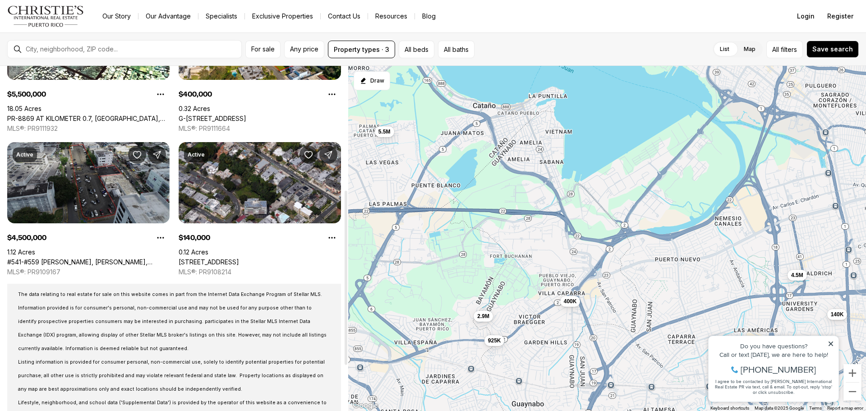
click at [68, 258] on link "#541-#559 [PERSON_NAME], [GEOGRAPHIC_DATA][PERSON_NAME], [GEOGRAPHIC_DATA][PERS…" at bounding box center [88, 262] width 162 height 8
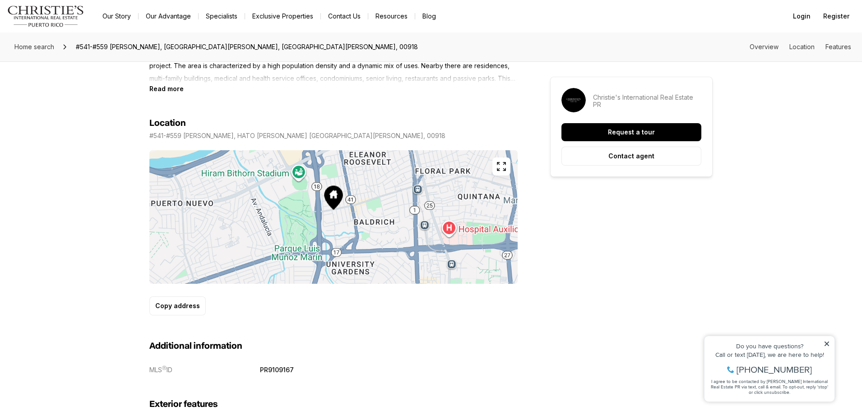
scroll to position [406, 0]
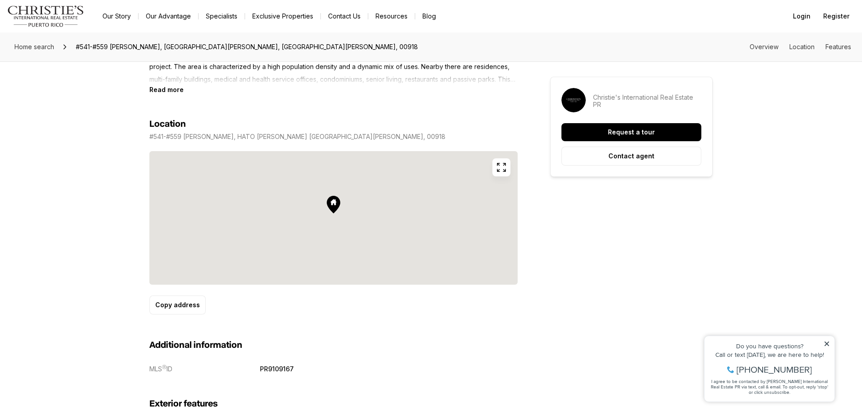
drag, startPoint x: 362, startPoint y: 178, endPoint x: 352, endPoint y: 195, distance: 19.6
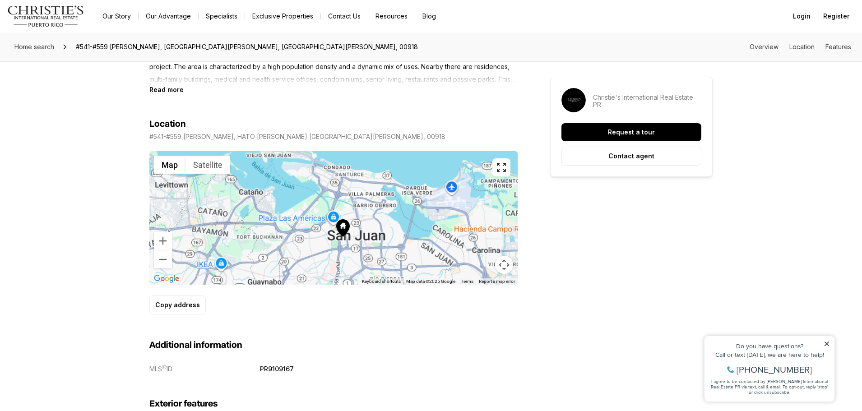
drag, startPoint x: 357, startPoint y: 185, endPoint x: 346, endPoint y: 227, distance: 43.8
click at [346, 227] on div at bounding box center [333, 218] width 368 height 134
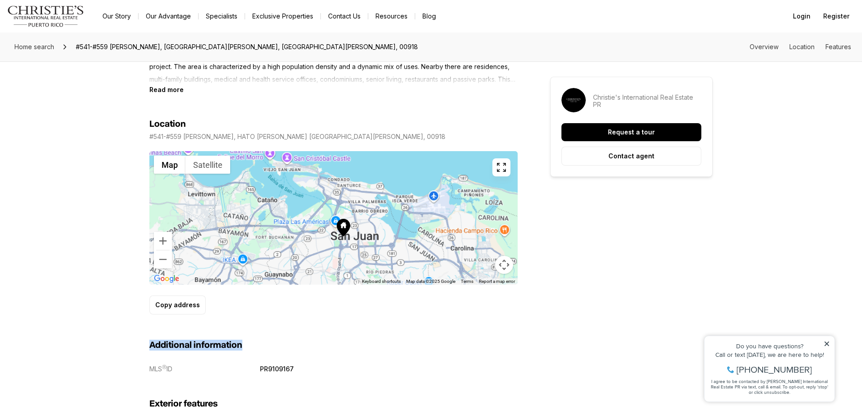
drag, startPoint x: 566, startPoint y: 292, endPoint x: 566, endPoint y: 319, distance: 26.2
click at [566, 319] on div "0 Baths $4,500,000 #541-#559 [PERSON_NAME], [GEOGRAPHIC_DATA][PERSON_NAME] [GEO…" at bounding box center [430, 296] width 563 height 928
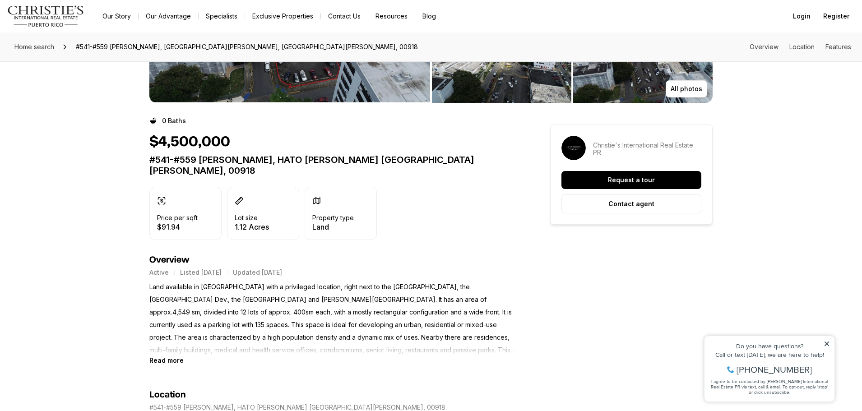
scroll to position [0, 0]
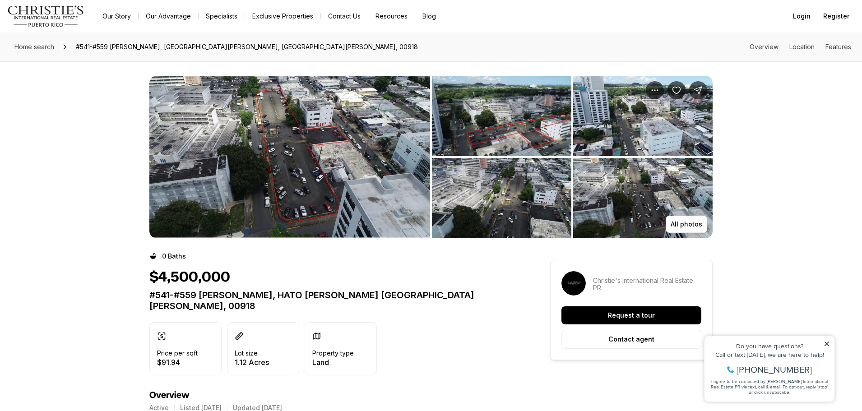
click at [376, 176] on img "View image gallery" at bounding box center [289, 157] width 281 height 162
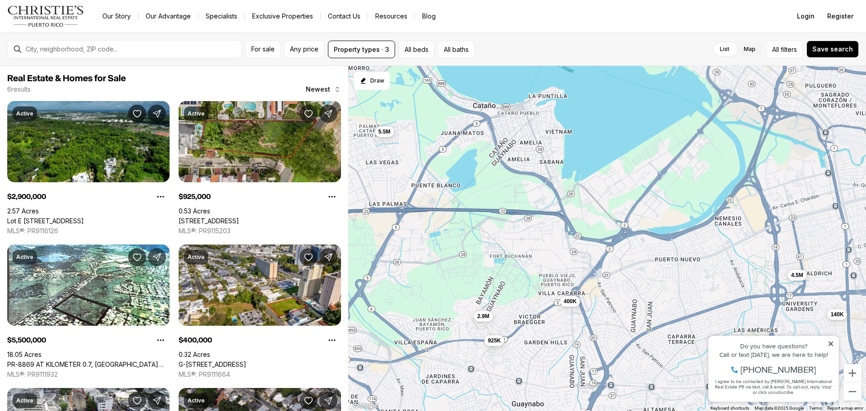
scroll to position [246, 0]
